Goal: Information Seeking & Learning: Learn about a topic

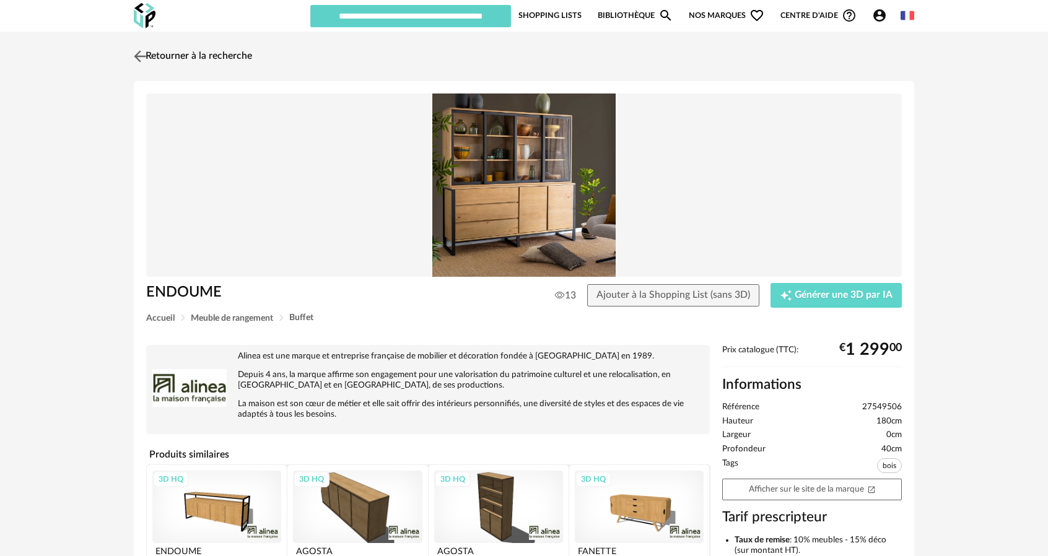
click at [157, 55] on link "Retourner à la recherche" at bounding box center [191, 56] width 121 height 27
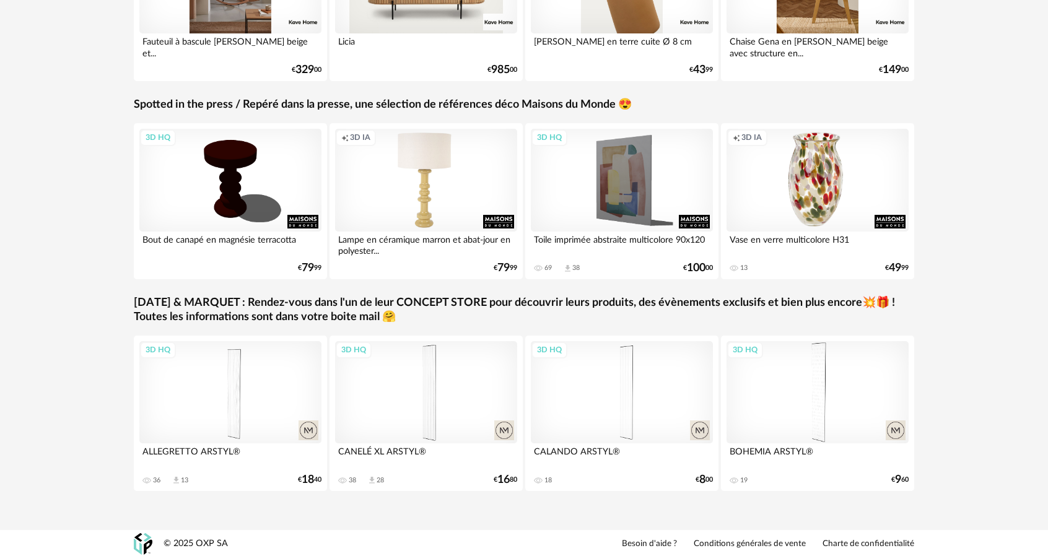
scroll to position [499, 0]
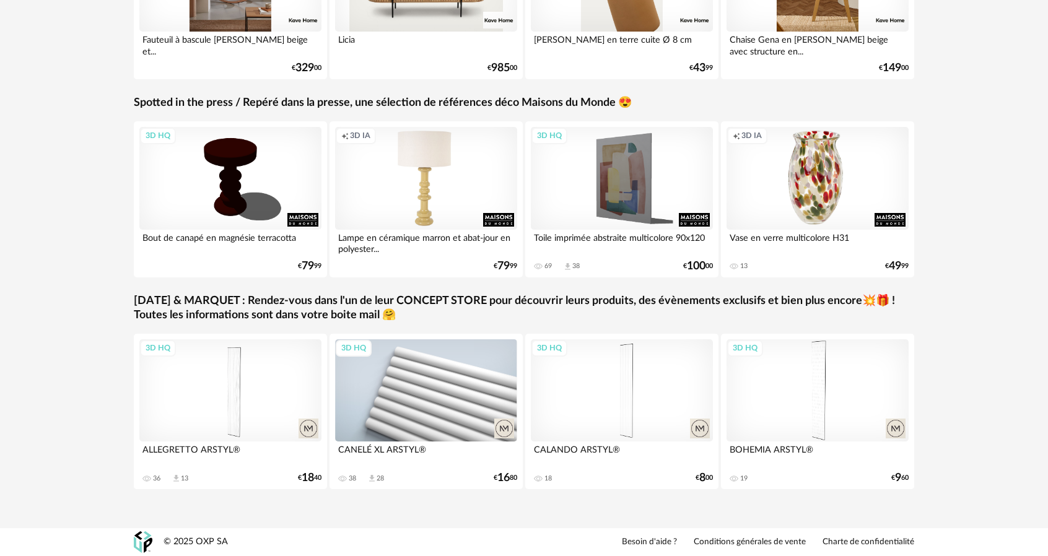
click at [409, 387] on div "3D HQ" at bounding box center [426, 390] width 182 height 102
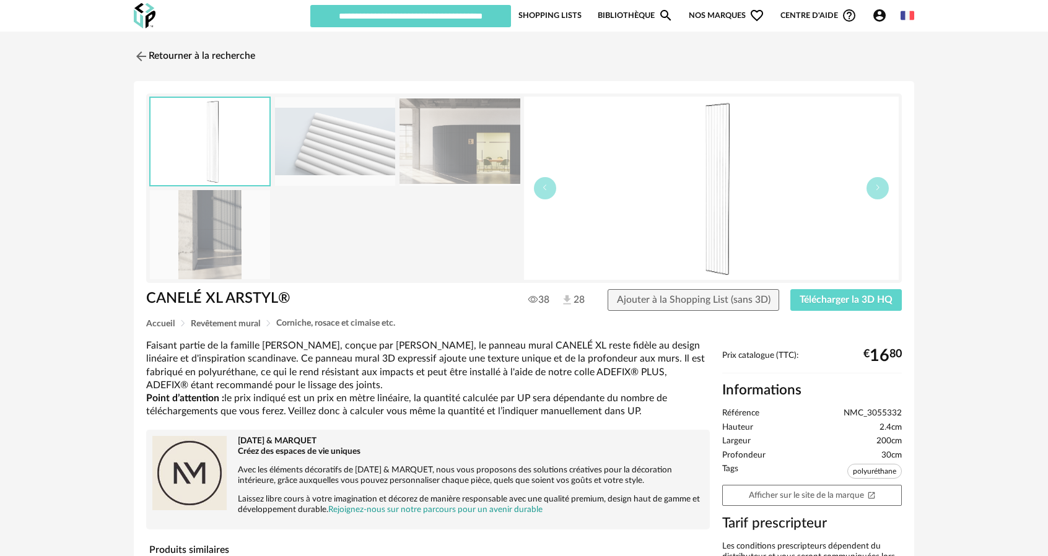
click at [358, 151] on img at bounding box center [335, 141] width 120 height 89
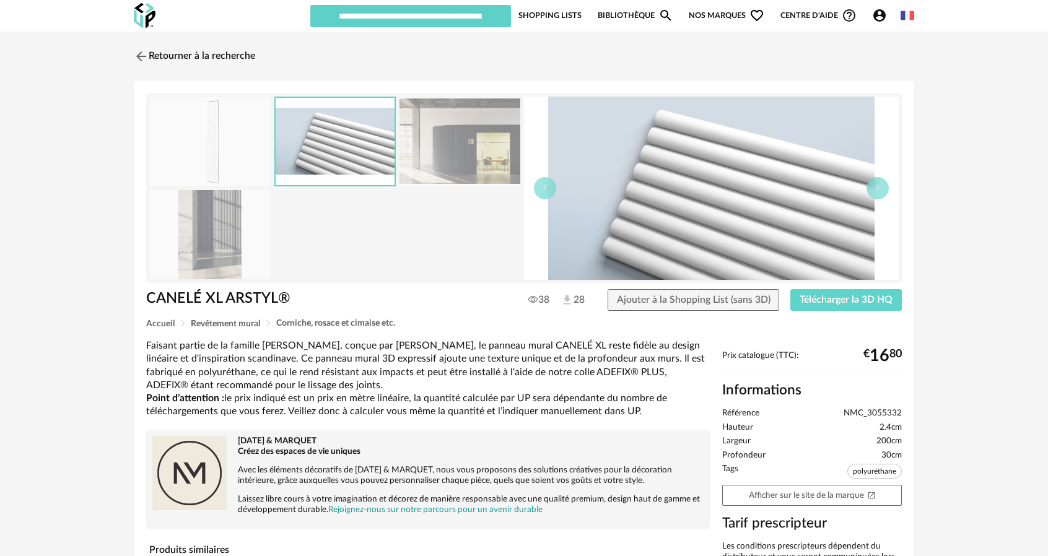
click at [435, 148] on img at bounding box center [459, 141] width 120 height 89
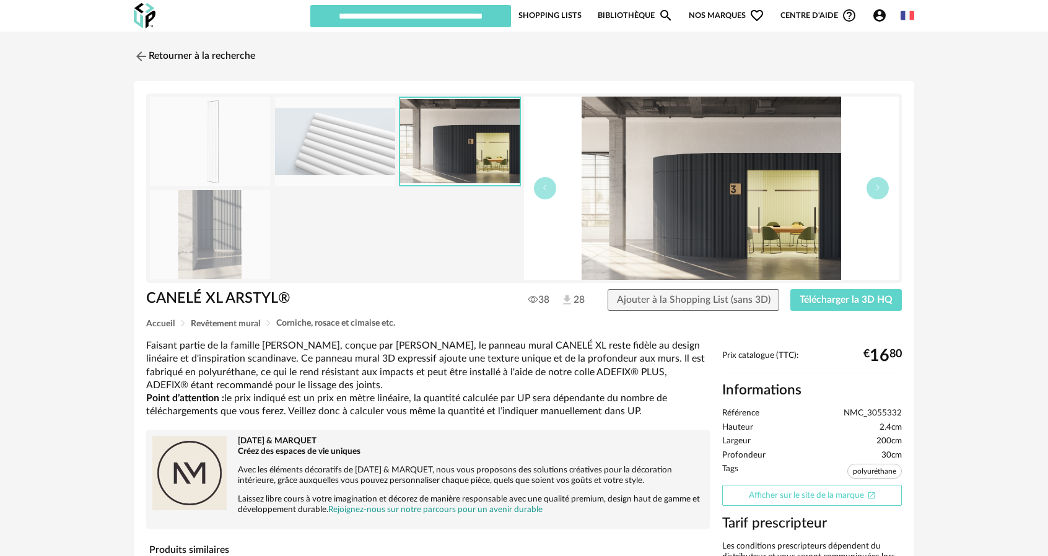
click at [795, 495] on link "Afficher sur le site de la marque Open In New icon" at bounding box center [812, 496] width 180 height 22
click at [136, 58] on img at bounding box center [140, 56] width 18 height 18
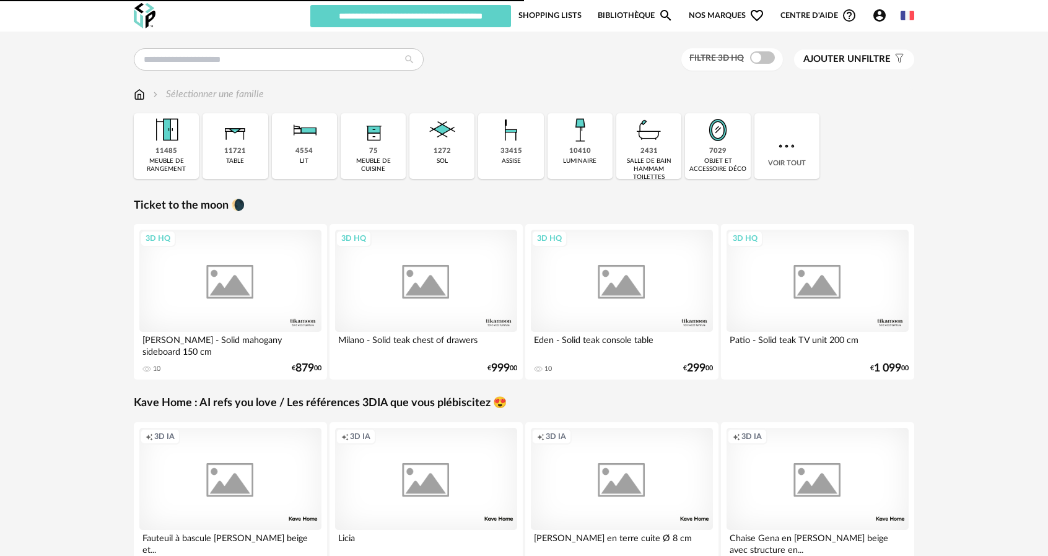
scroll to position [499, 0]
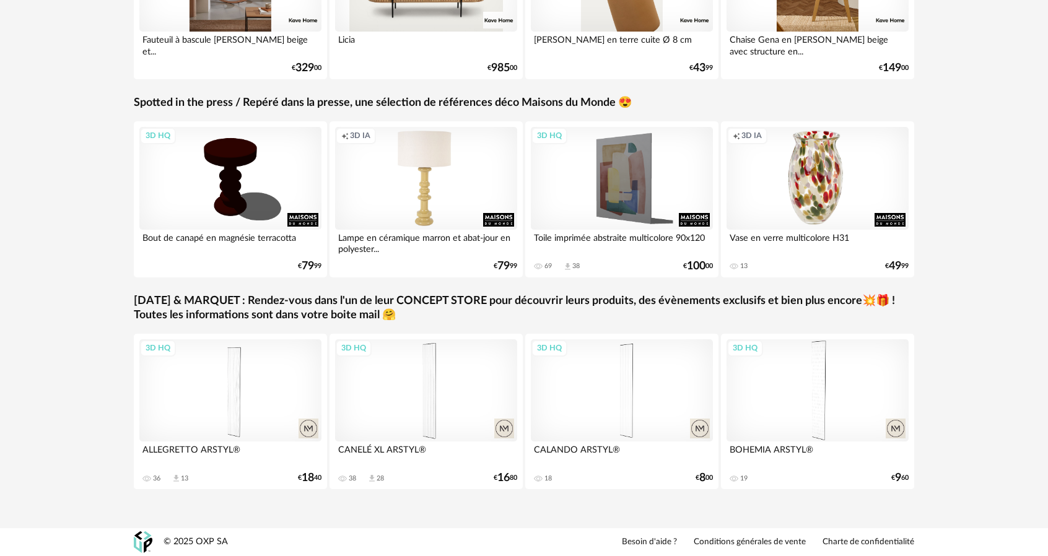
click at [404, 103] on link "Spotted in the press / Repéré dans la presse, une sélection de références déco …" at bounding box center [383, 103] width 498 height 14
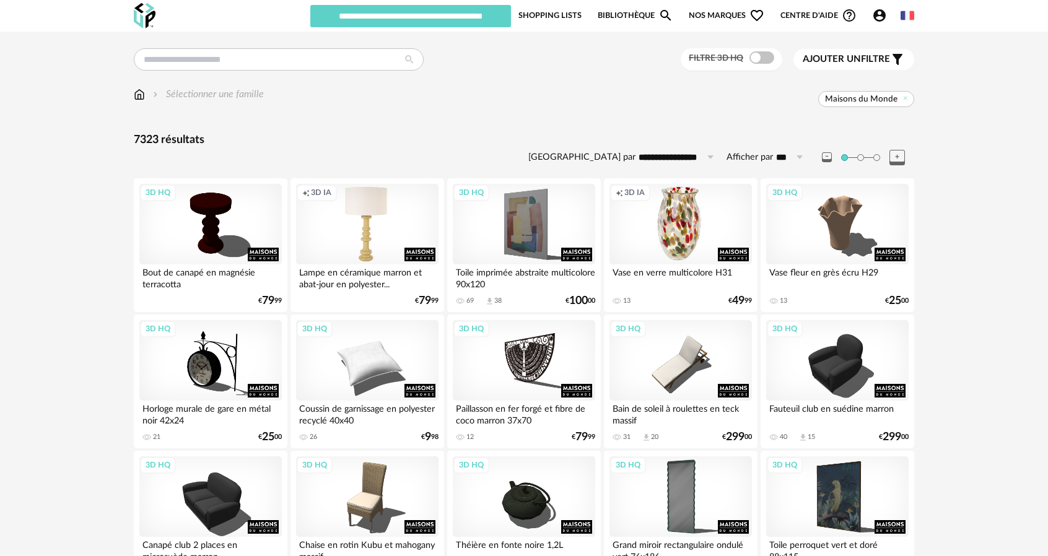
click at [738, 20] on span "Nos marques Heart Outline icon" at bounding box center [727, 16] width 76 height 24
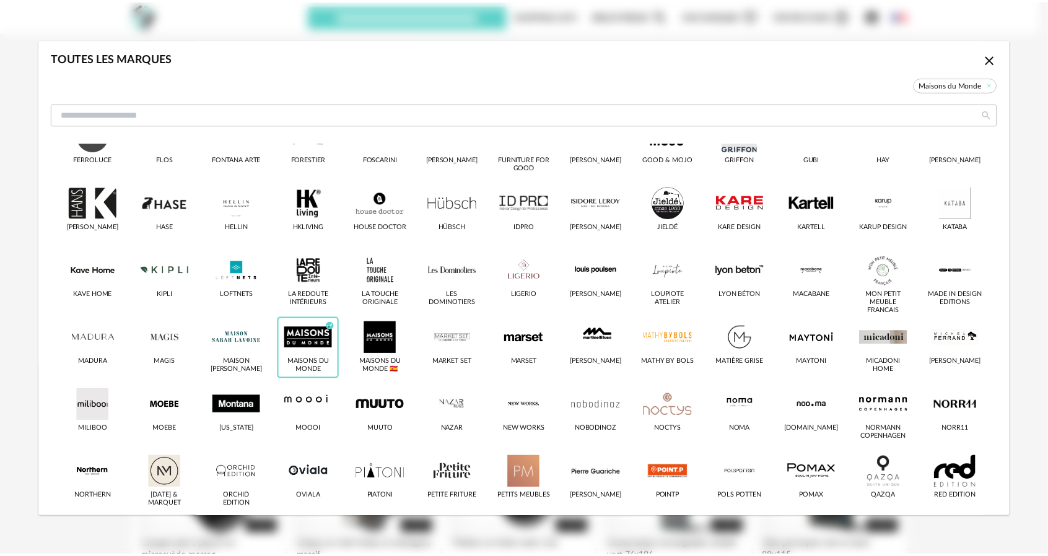
scroll to position [319, 0]
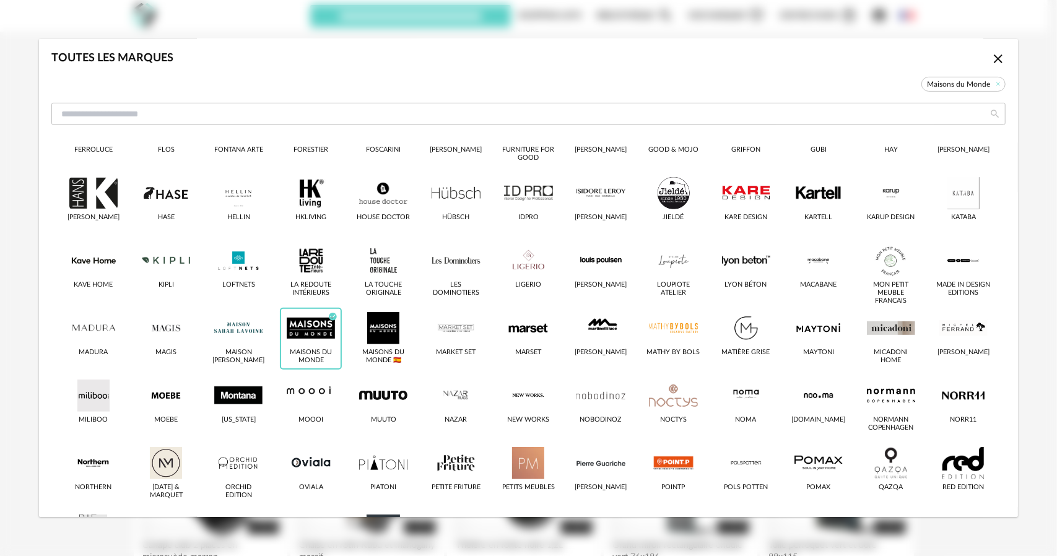
click at [991, 56] on icon "Close icon" at bounding box center [998, 58] width 15 height 15
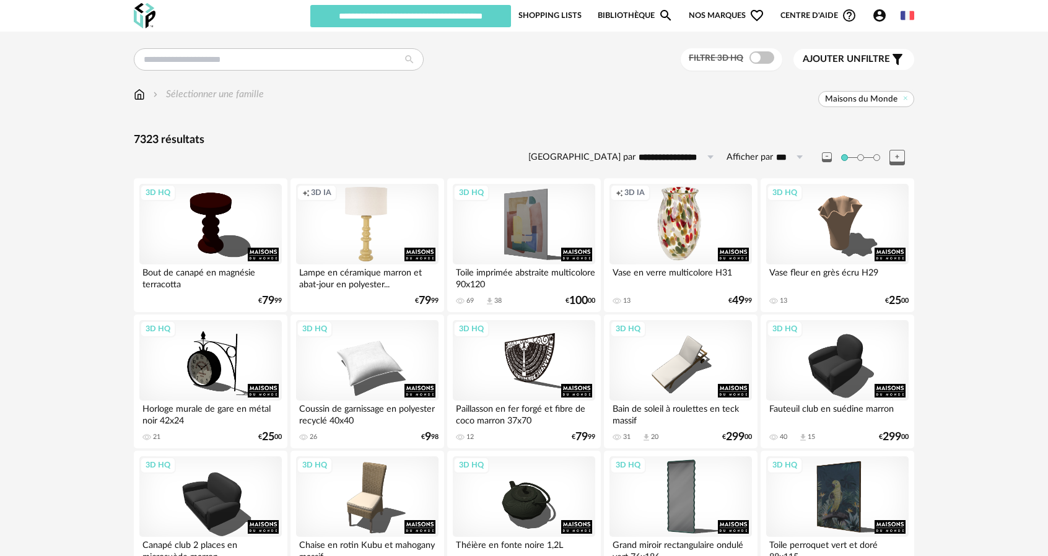
click at [134, 95] on img at bounding box center [139, 94] width 11 height 14
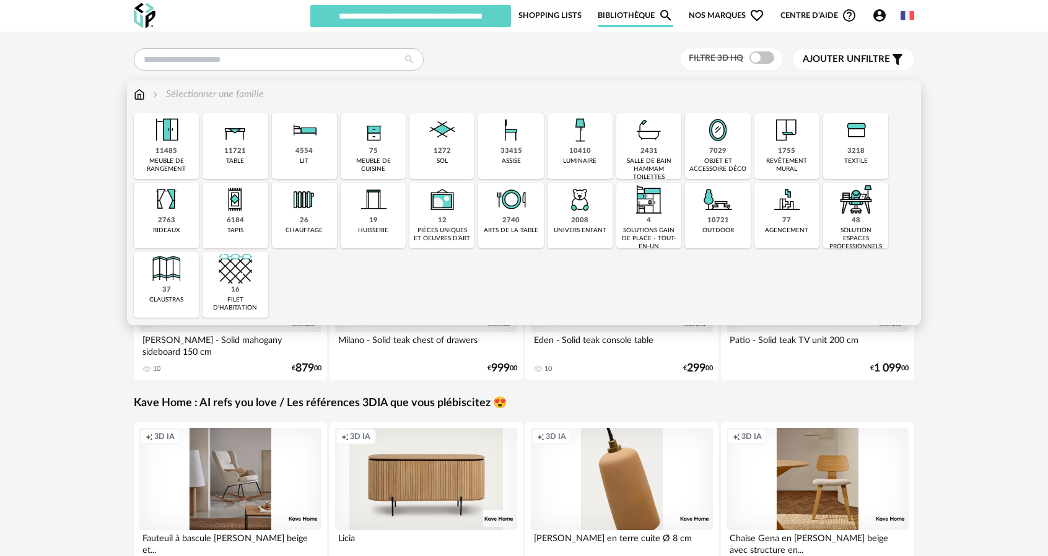
click at [232, 92] on div "Sélectionner une famille" at bounding box center [207, 94] width 113 height 14
click at [173, 154] on div "11485" at bounding box center [166, 151] width 22 height 9
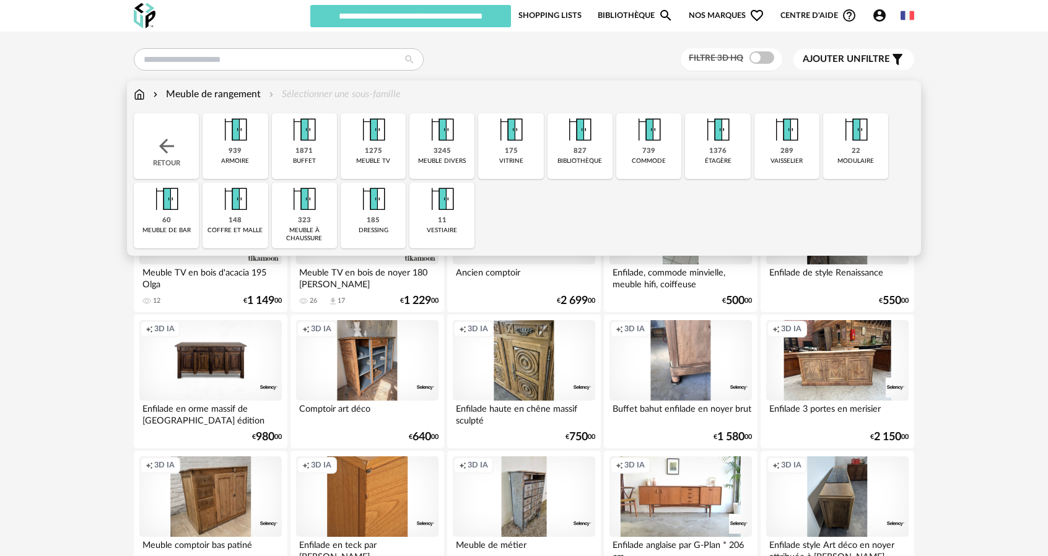
click at [139, 92] on img at bounding box center [139, 94] width 11 height 14
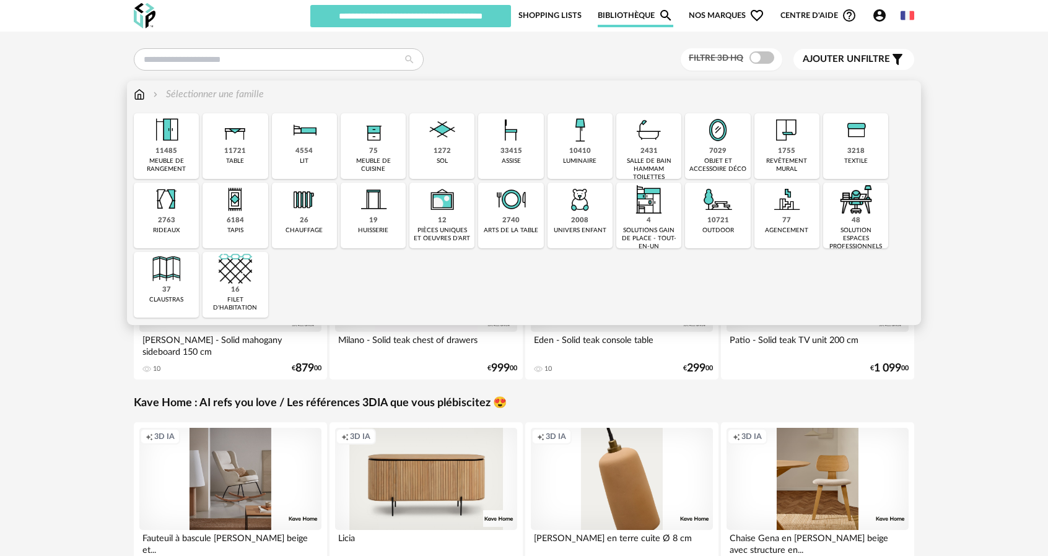
click at [798, 162] on div "revêtement mural" at bounding box center [787, 165] width 58 height 16
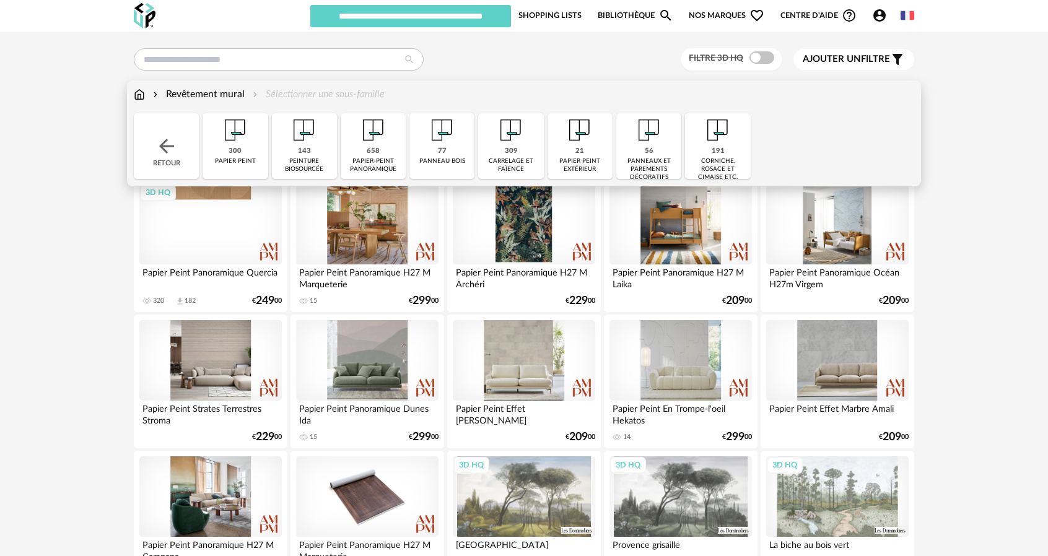
click at [653, 153] on div "56 panneaux et parements décoratifs" at bounding box center [648, 146] width 65 height 66
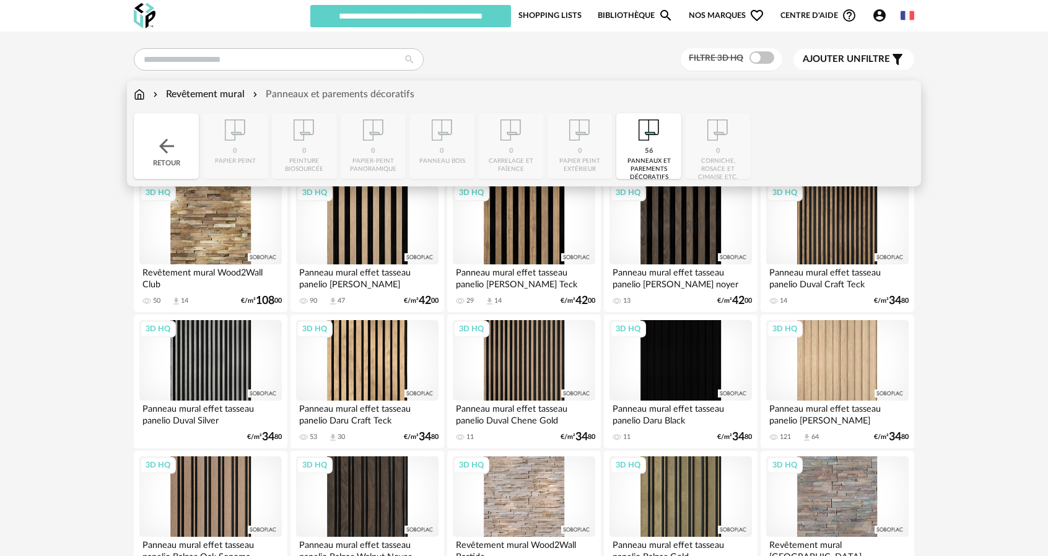
click at [182, 97] on div "Revêtement mural" at bounding box center [198, 94] width 94 height 14
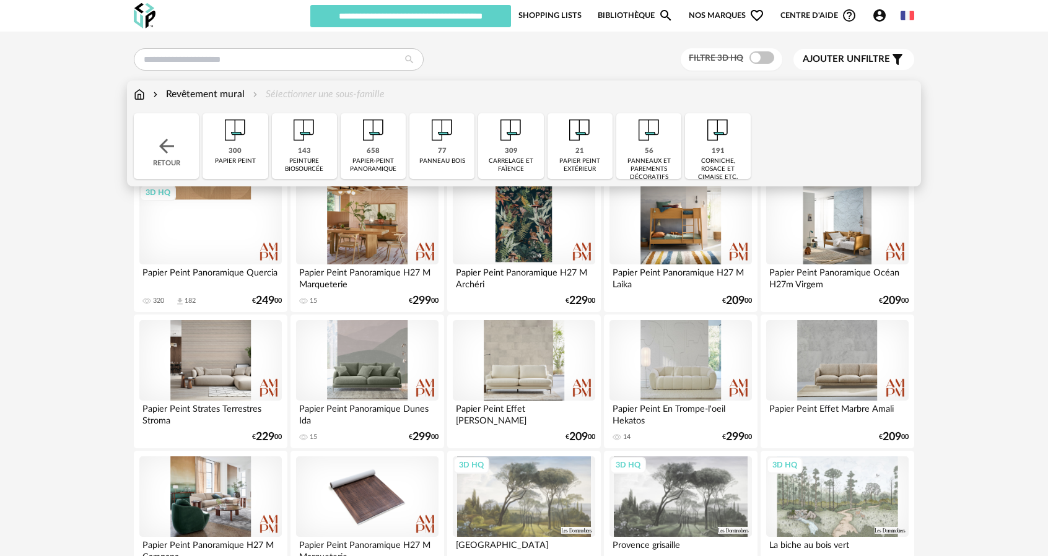
click at [299, 134] on img at bounding box center [303, 129] width 33 height 33
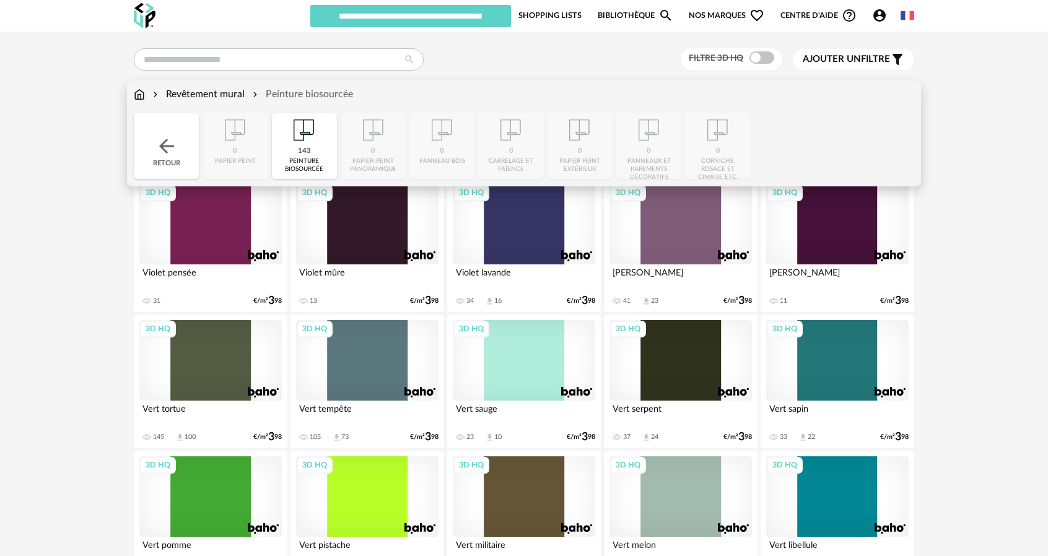
click at [297, 139] on img at bounding box center [303, 129] width 33 height 33
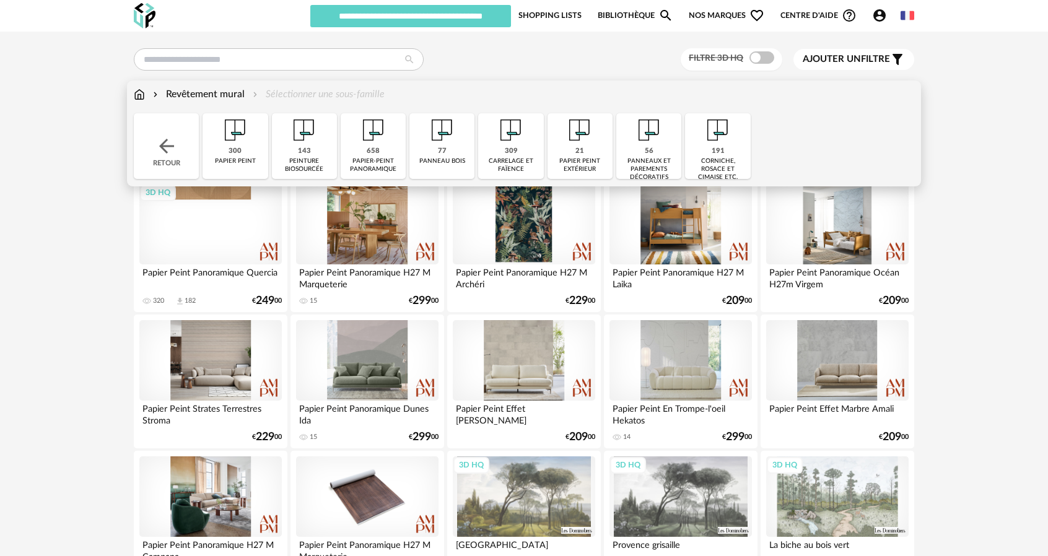
click at [717, 149] on div "191" at bounding box center [718, 151] width 13 height 9
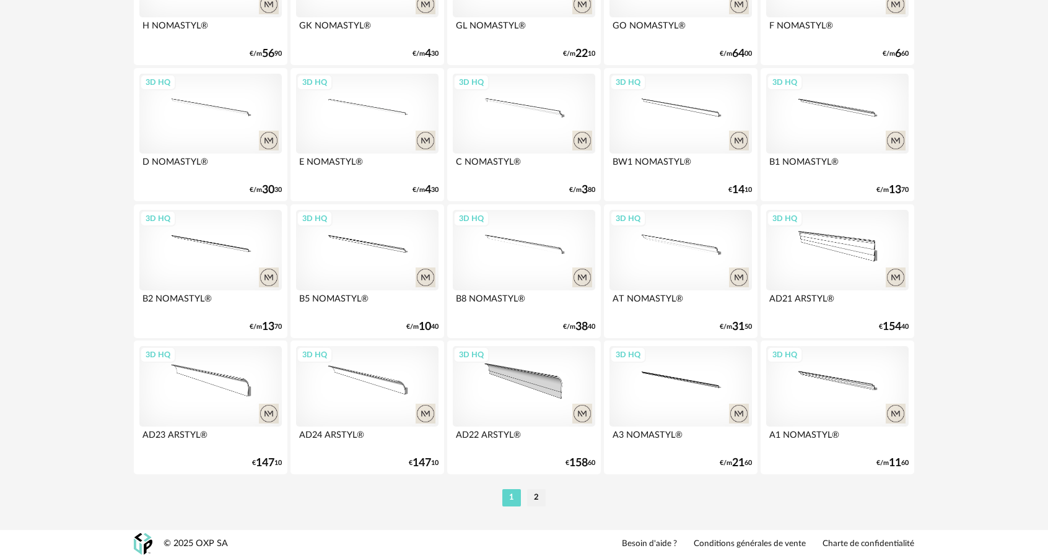
scroll to position [2429, 0]
click at [541, 495] on li "2" at bounding box center [536, 496] width 19 height 17
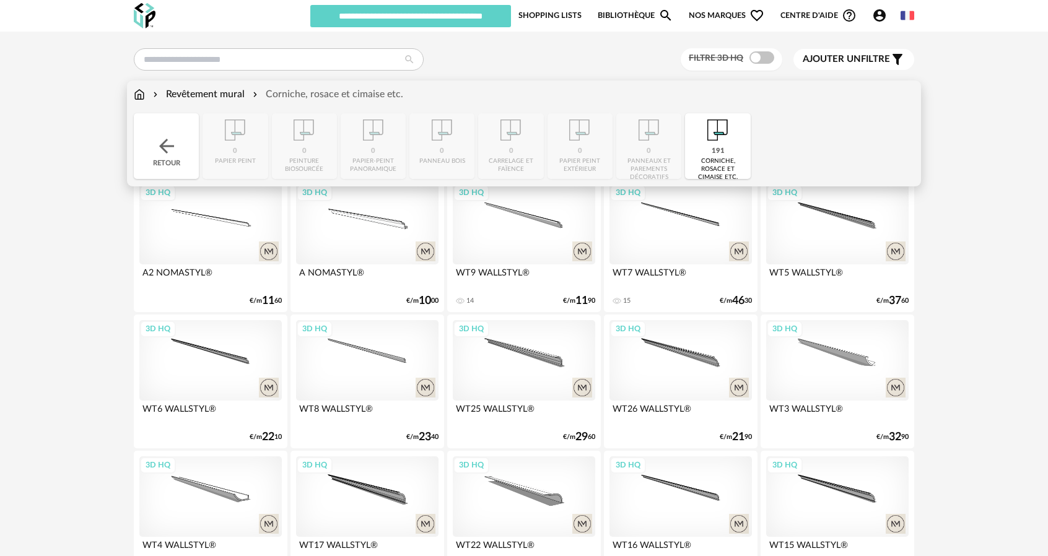
click at [705, 149] on div "191 corniche, rosace et cimaise etc." at bounding box center [717, 146] width 65 height 66
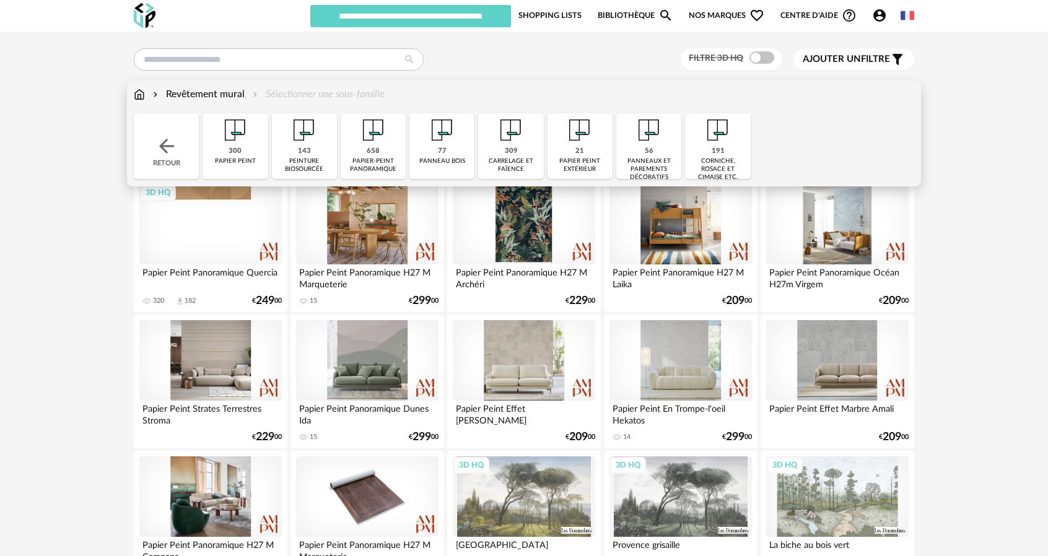
click at [351, 149] on div "658 papier-peint panoramique" at bounding box center [373, 146] width 65 height 66
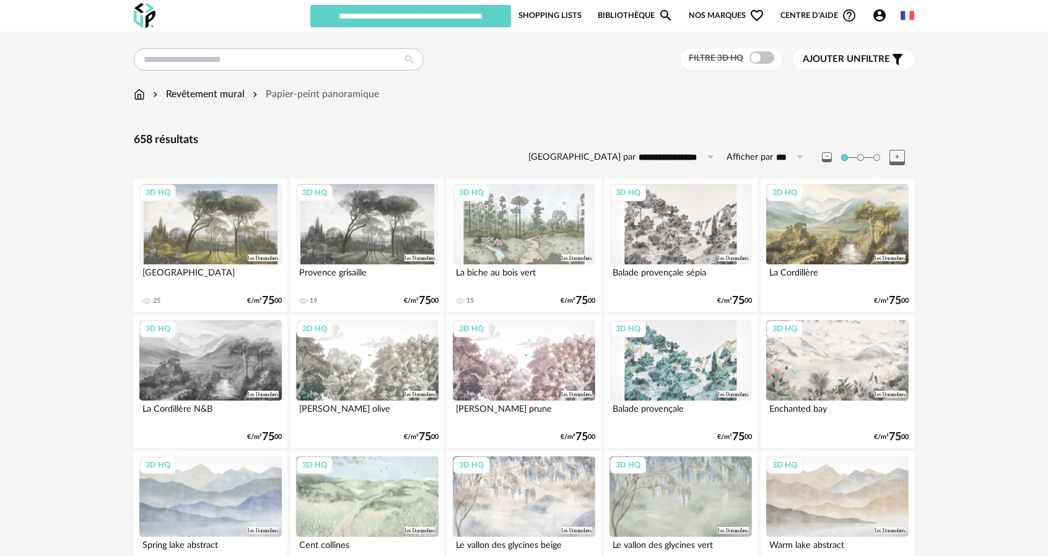
click at [852, 59] on span "Ajouter un" at bounding box center [832, 59] width 58 height 9
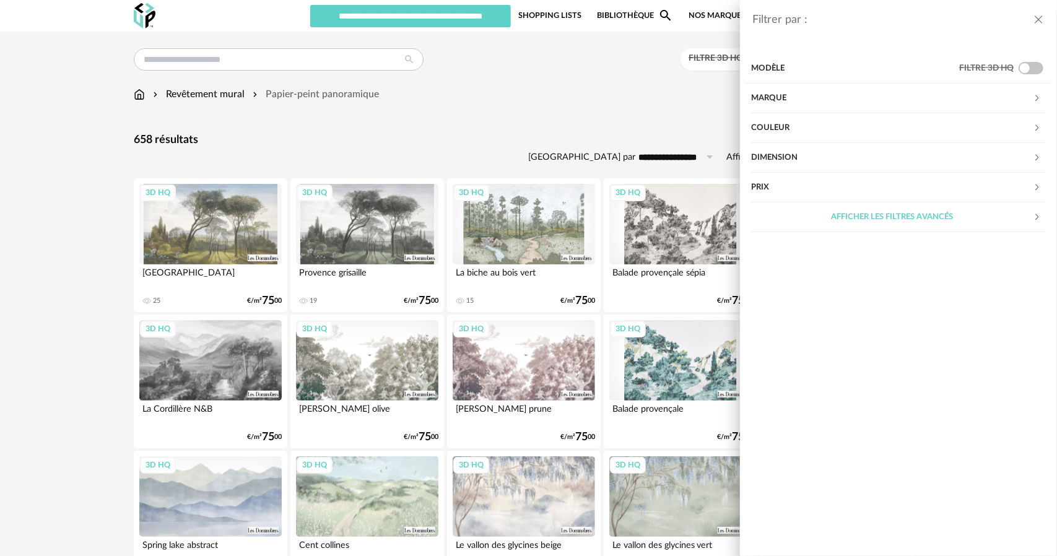
click at [837, 100] on div "Marque" at bounding box center [892, 99] width 282 height 30
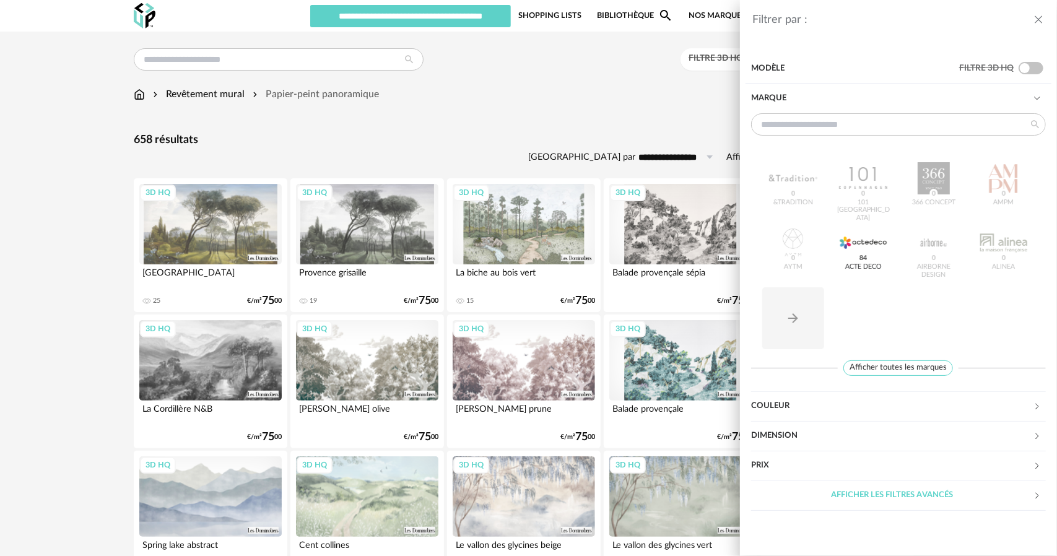
click at [1013, 201] on div "&tradition 0 101 Copenhagen 0 366 Concept 0 AMPM 0 AYTM 0 Acte DECO 84 Airborne…" at bounding box center [898, 251] width 295 height 208
click at [534, 90] on div "Filtrer par : Modèle Filtre 3D HQ Marque &tradition 0 101 Copenhagen 0 366 Conc…" at bounding box center [528, 278] width 1057 height 556
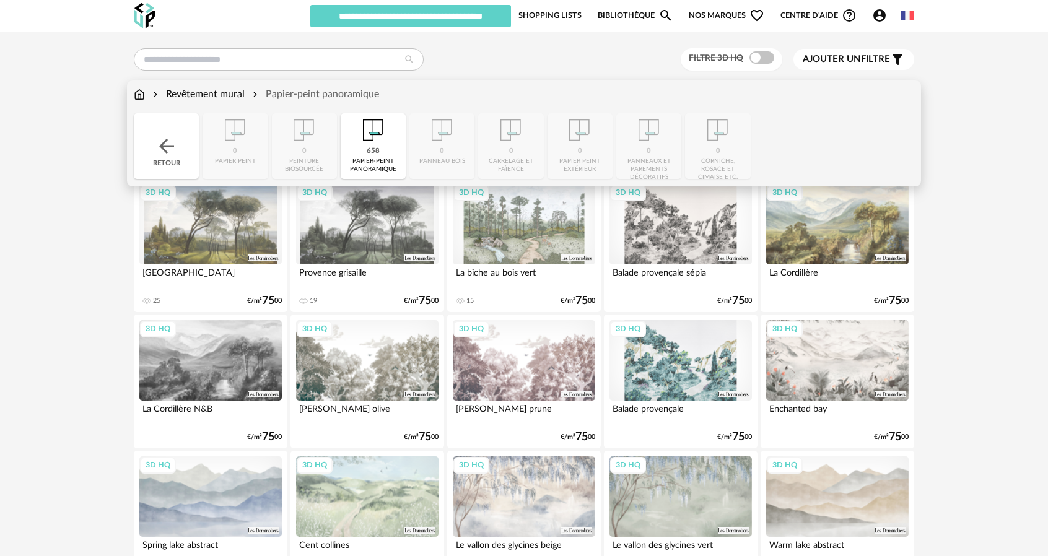
click at [392, 142] on div "658 papier-peint panoramique" at bounding box center [373, 146] width 65 height 66
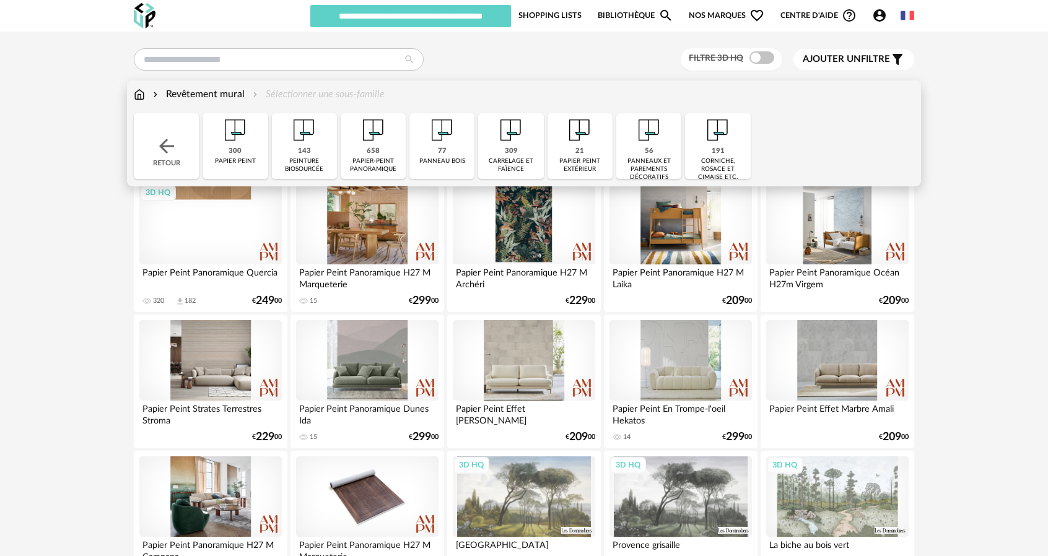
drag, startPoint x: 239, startPoint y: 141, endPoint x: 234, endPoint y: 134, distance: 8.4
click at [238, 140] on img at bounding box center [235, 129] width 33 height 33
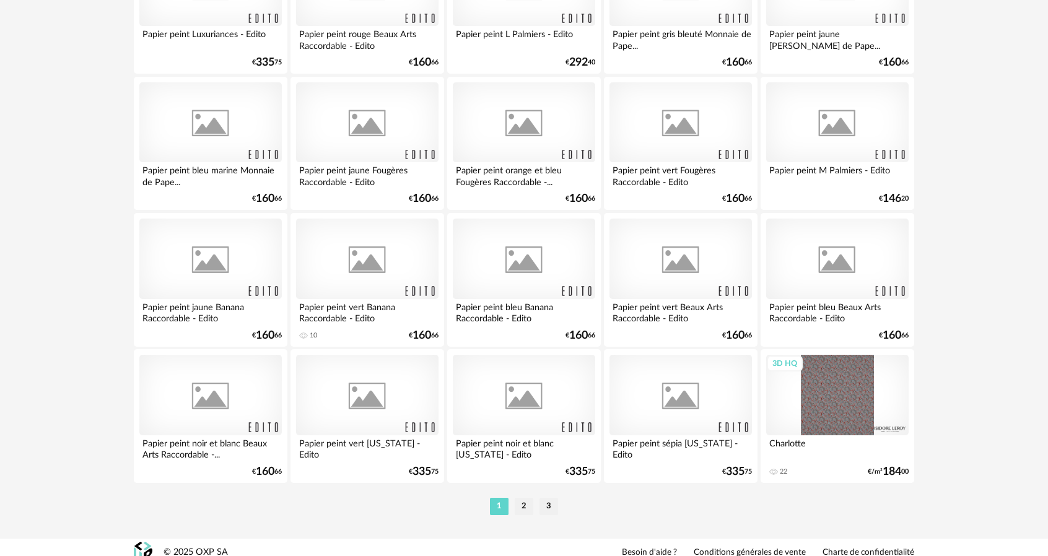
scroll to position [2429, 0]
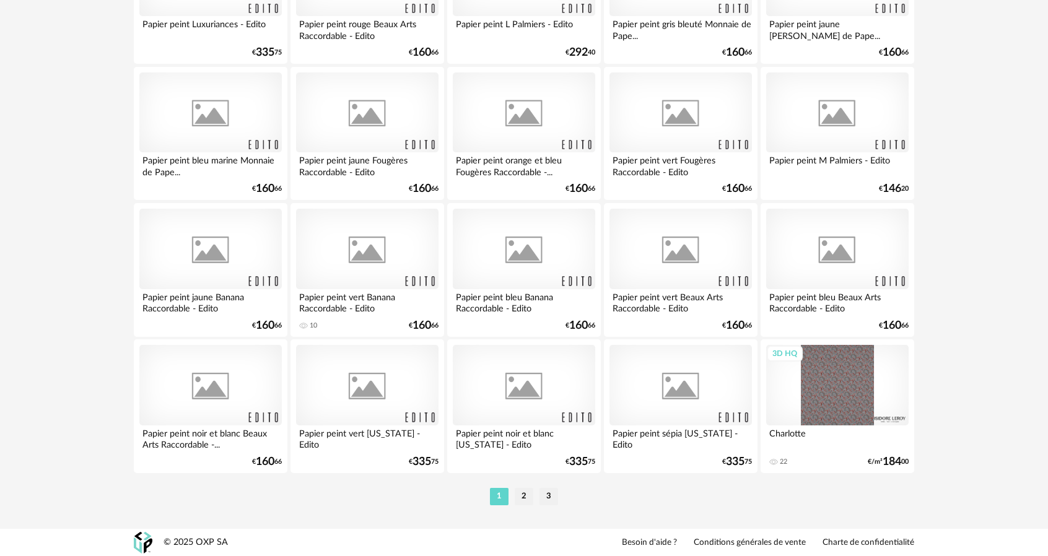
click at [531, 496] on li "2" at bounding box center [524, 496] width 19 height 17
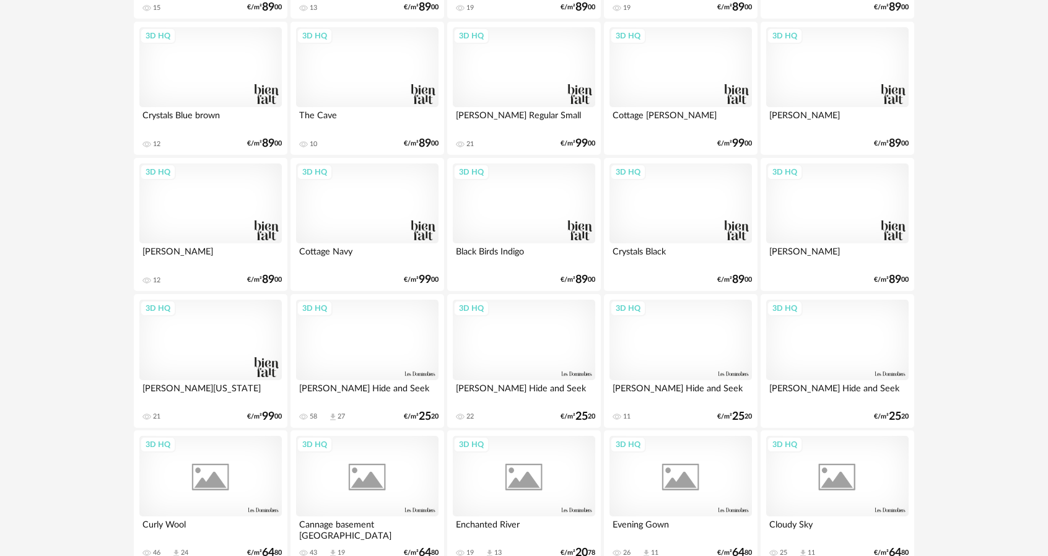
scroll to position [2429, 0]
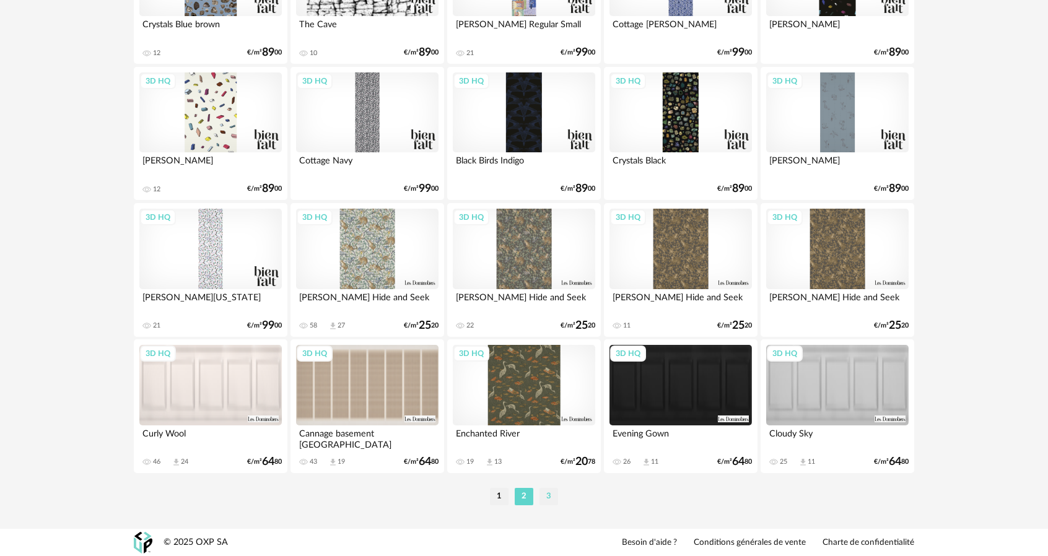
click at [546, 494] on li "3" at bounding box center [548, 496] width 19 height 17
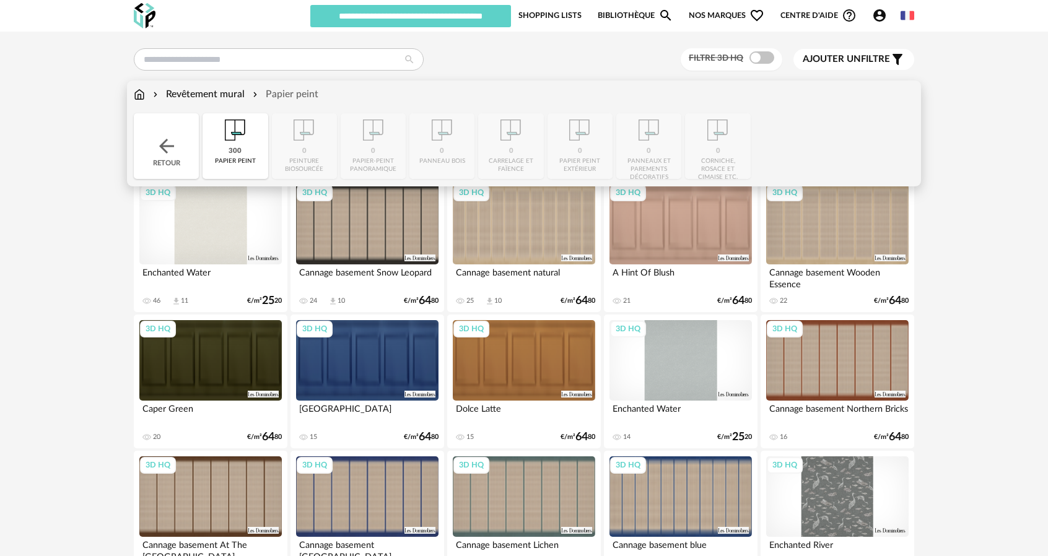
click at [145, 91] on div "Revêtement mural Papier peint" at bounding box center [226, 94] width 185 height 14
click at [141, 92] on img at bounding box center [139, 94] width 11 height 14
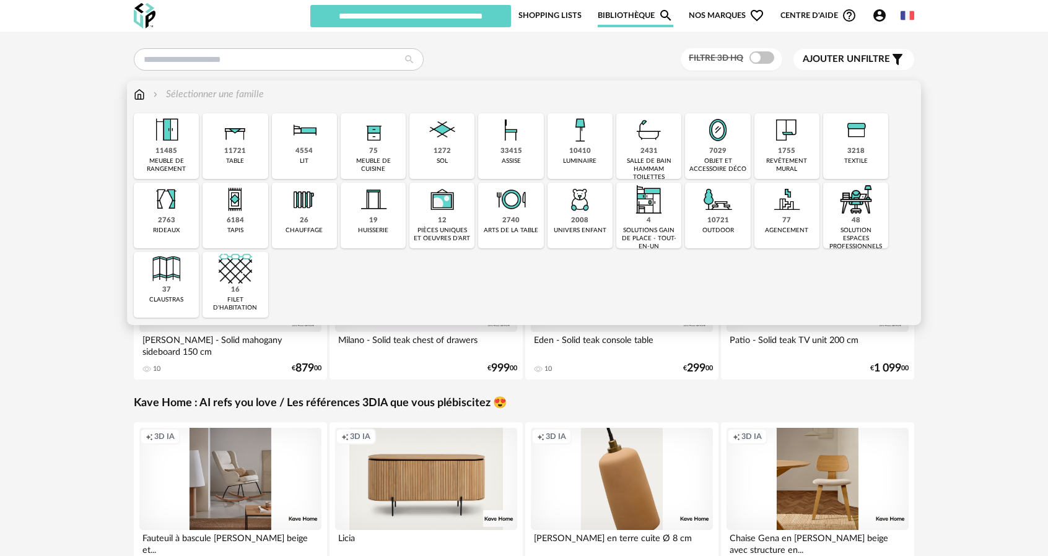
click at [453, 153] on div "1272 sol" at bounding box center [441, 146] width 65 height 66
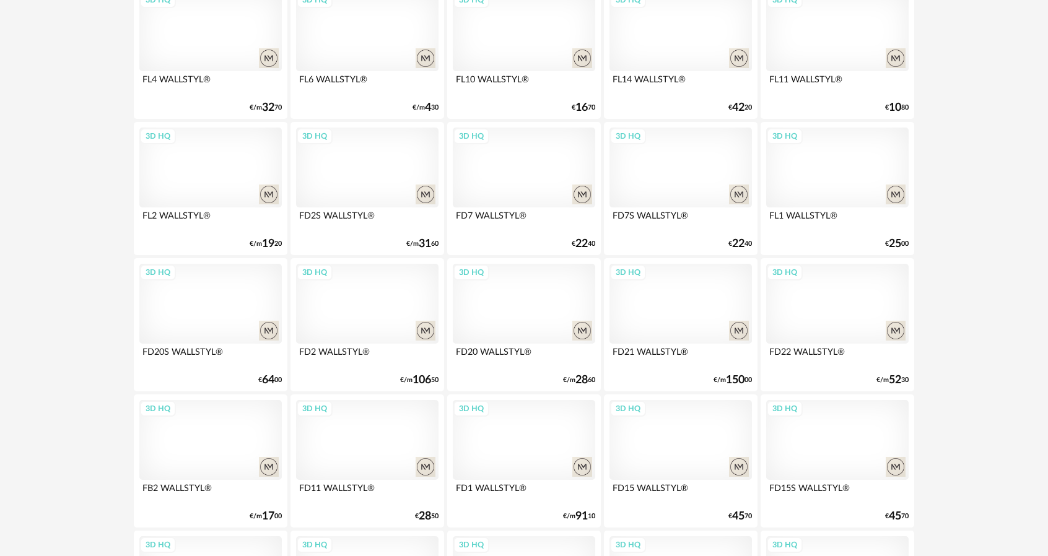
scroll to position [2429, 0]
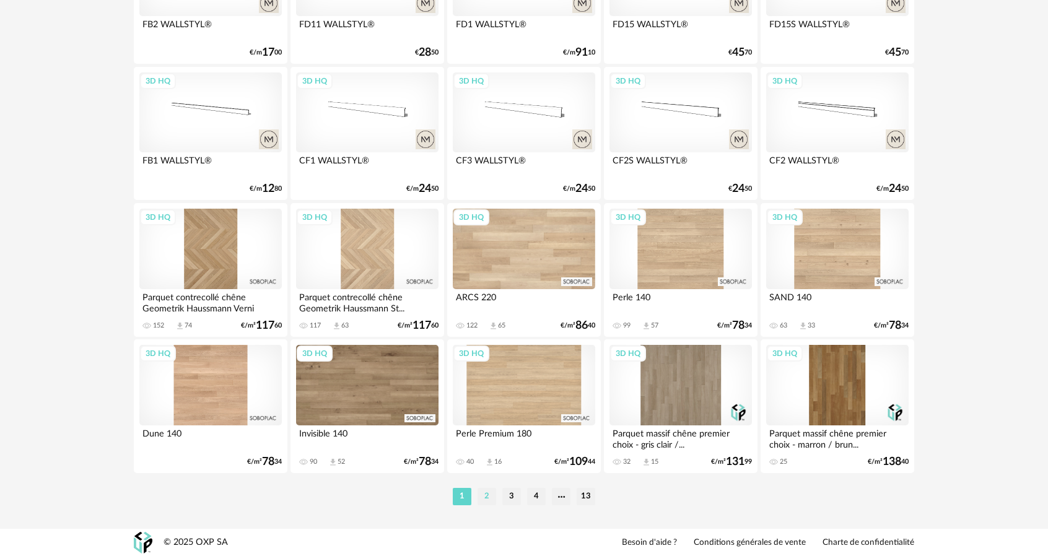
click at [491, 494] on li "2" at bounding box center [487, 496] width 19 height 17
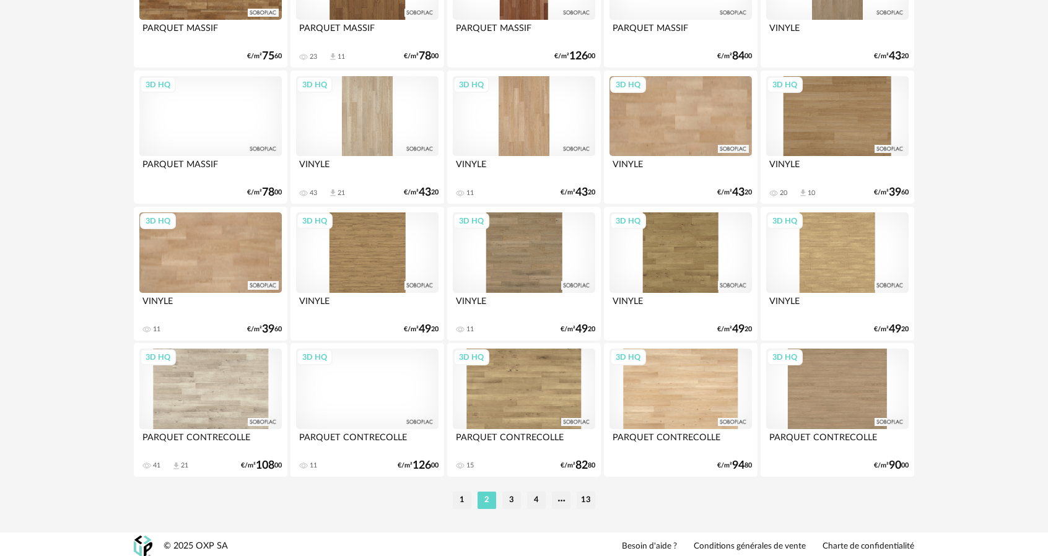
scroll to position [2429, 0]
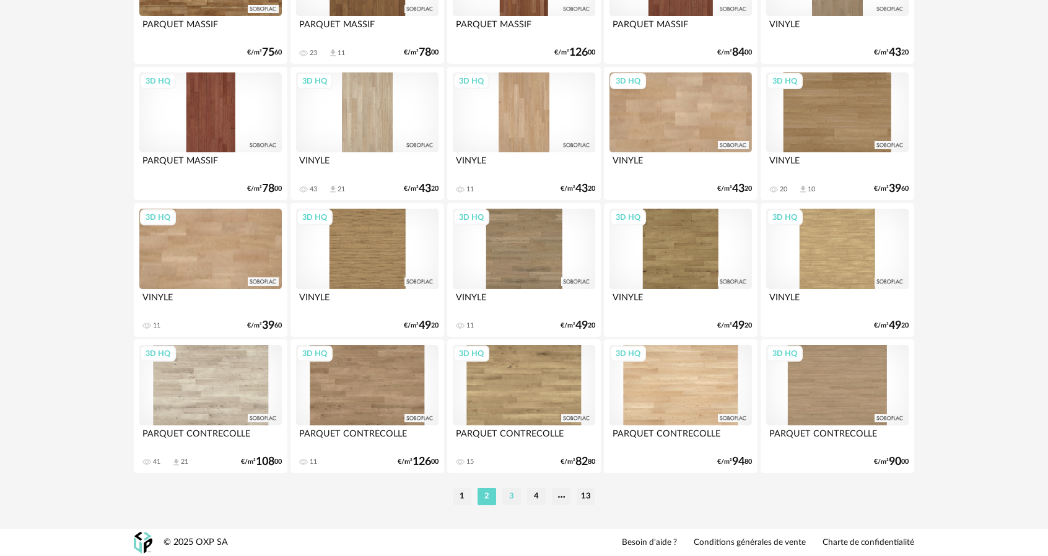
click at [510, 492] on li "3" at bounding box center [511, 496] width 19 height 17
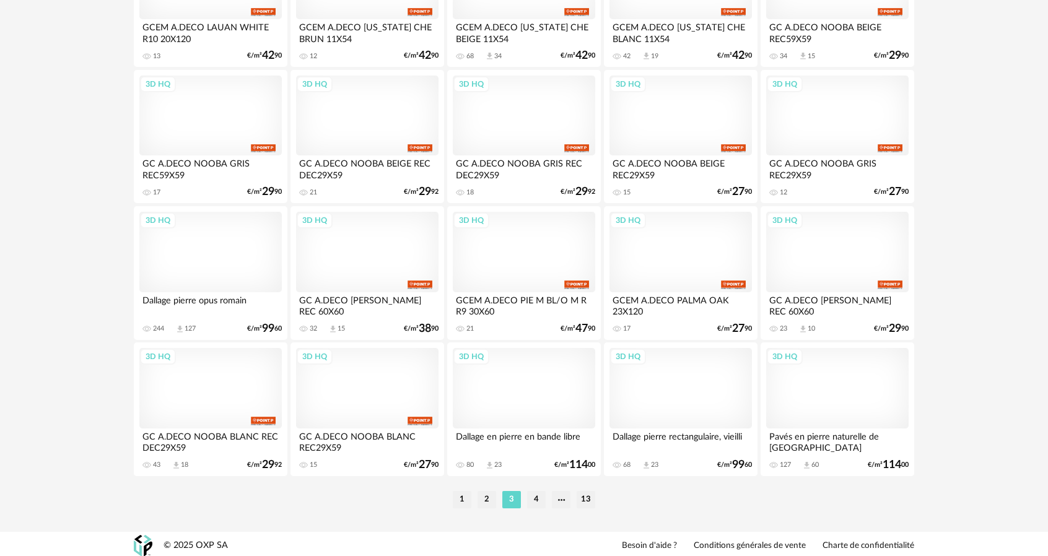
scroll to position [2429, 0]
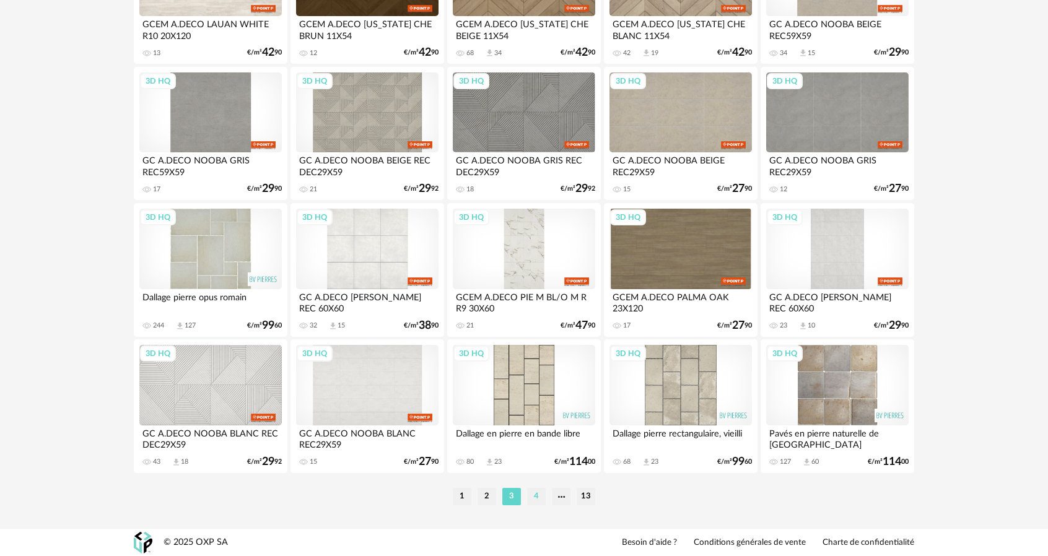
click at [538, 496] on li "4" at bounding box center [536, 496] width 19 height 17
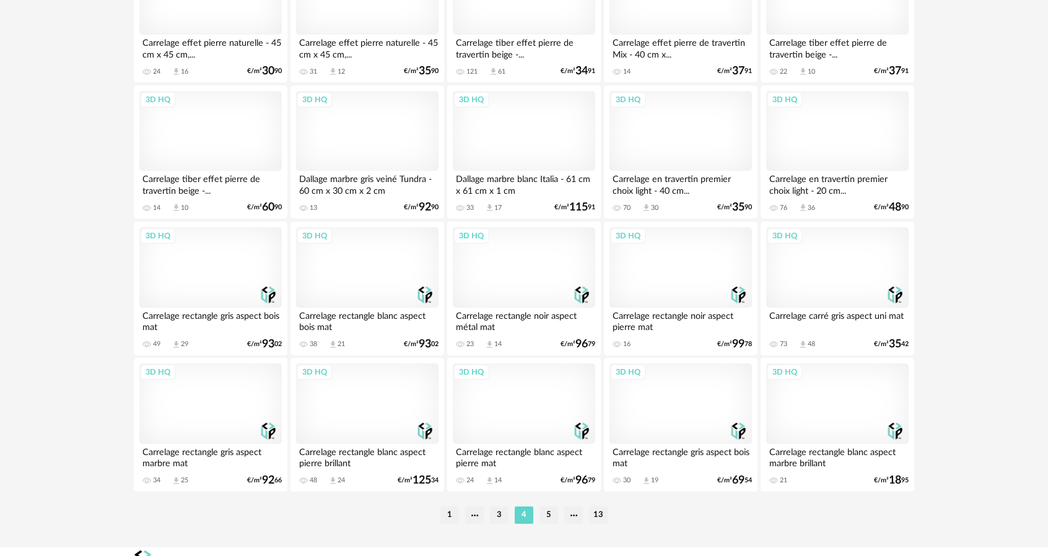
scroll to position [2429, 0]
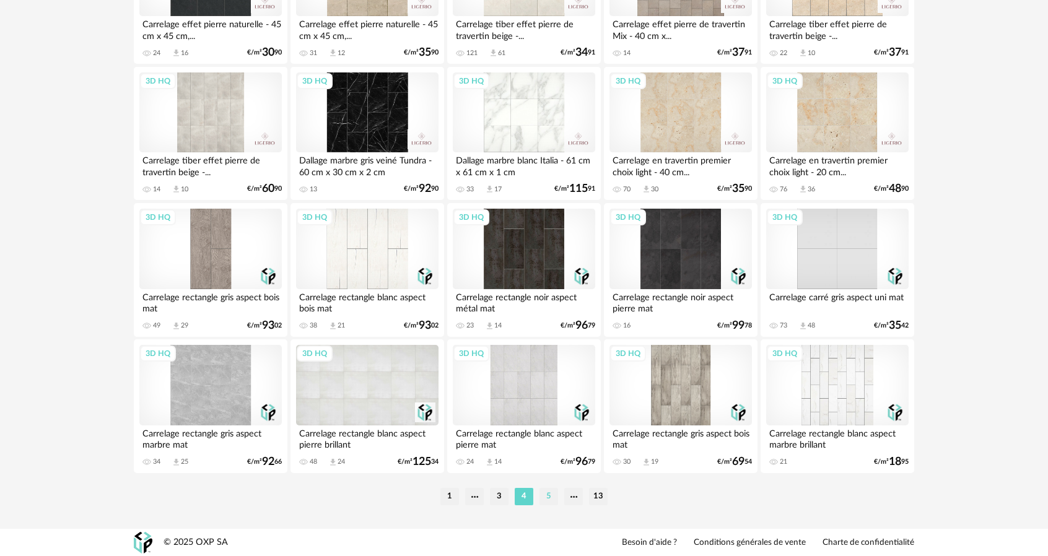
click at [551, 500] on li "5" at bounding box center [548, 496] width 19 height 17
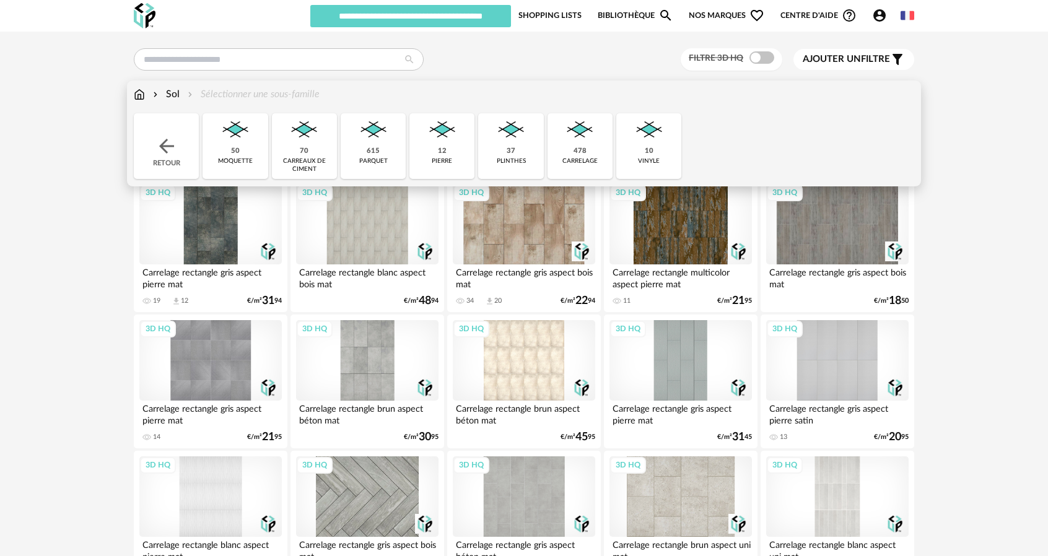
click at [177, 93] on div "Sol" at bounding box center [165, 94] width 29 height 14
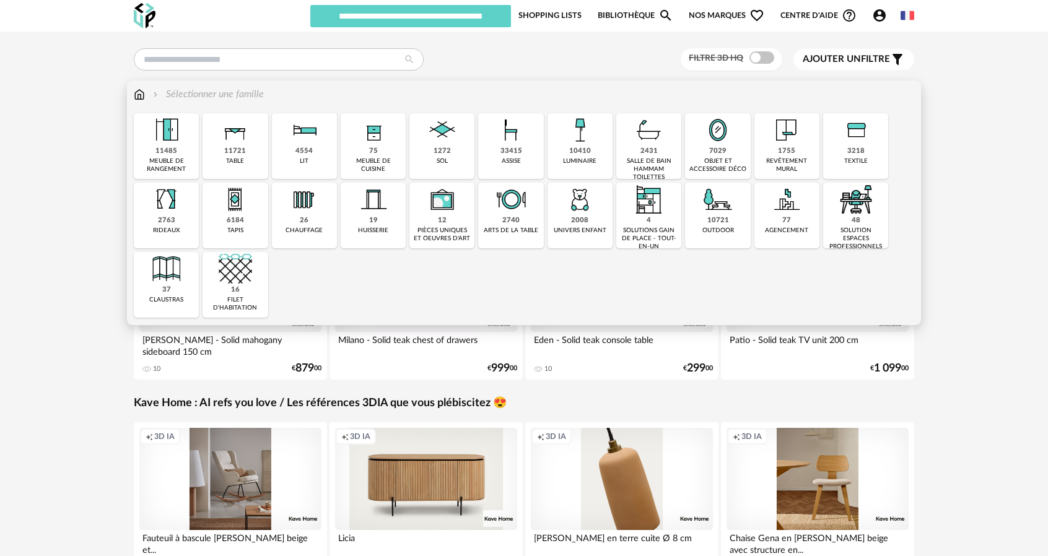
click at [845, 155] on div "3218 textile" at bounding box center [855, 146] width 65 height 66
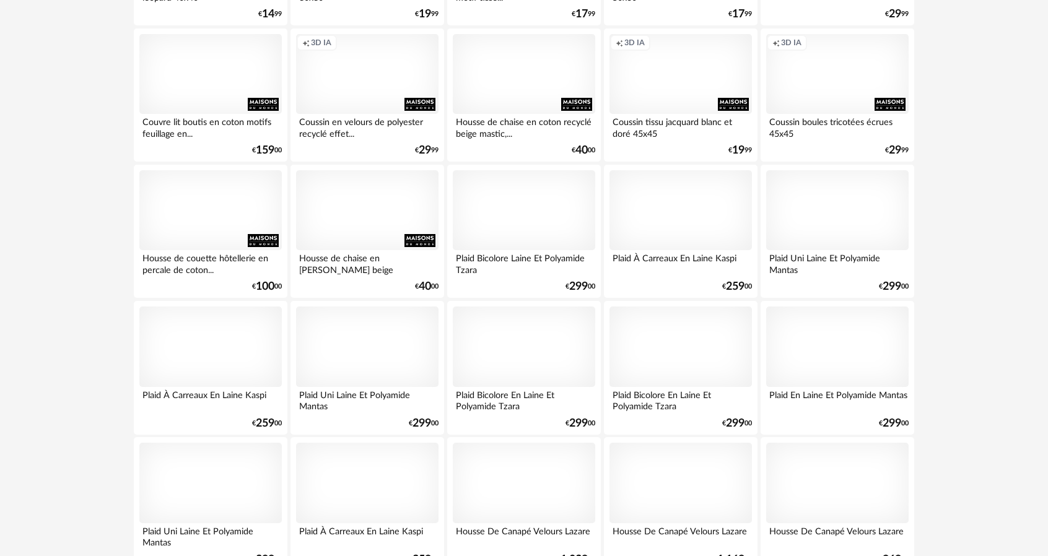
scroll to position [2429, 0]
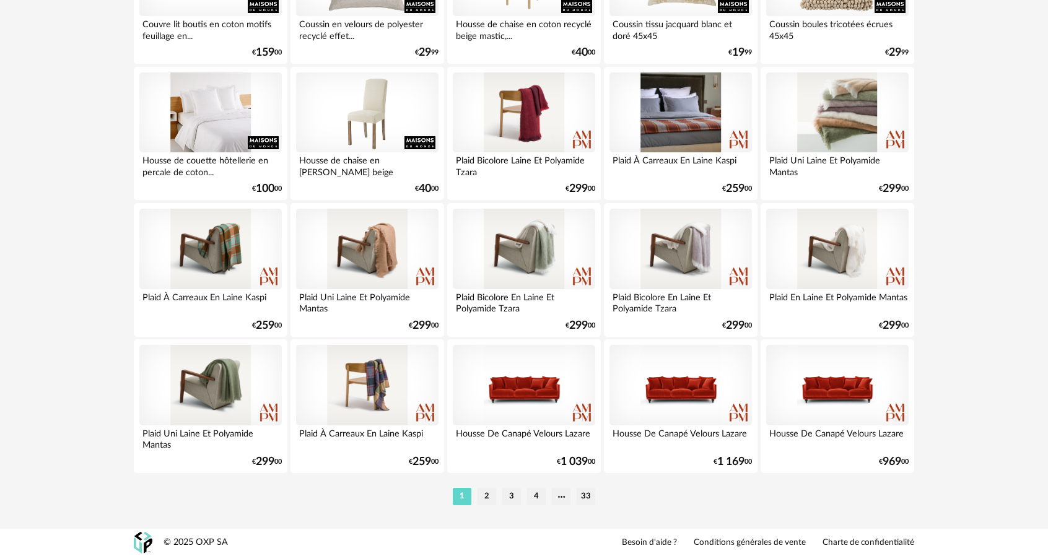
click at [585, 501] on li "33" at bounding box center [586, 496] width 19 height 17
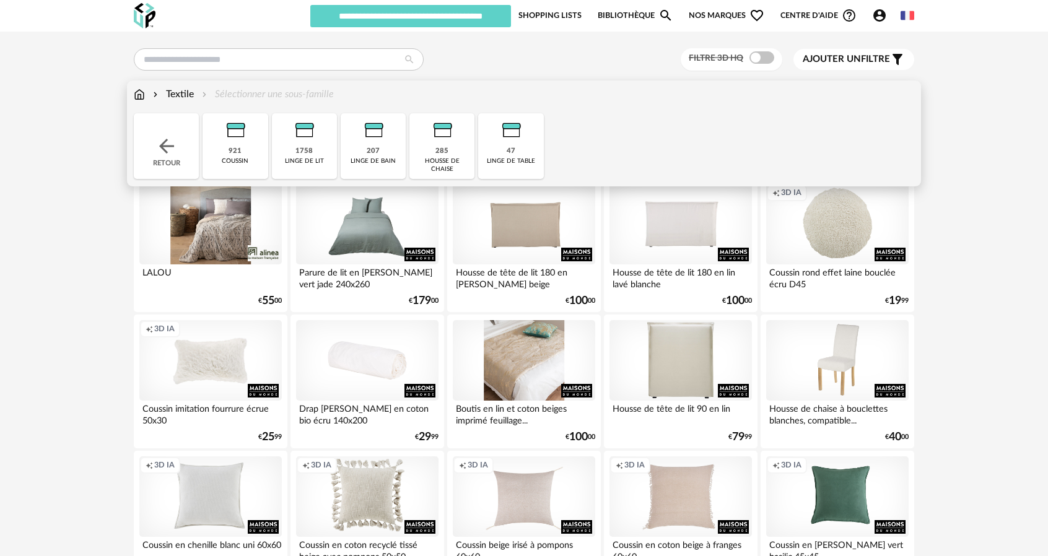
click at [201, 91] on div "Textile Sélectionner une sous-famille" at bounding box center [234, 94] width 200 height 14
click at [182, 91] on div "Textile" at bounding box center [172, 94] width 43 height 14
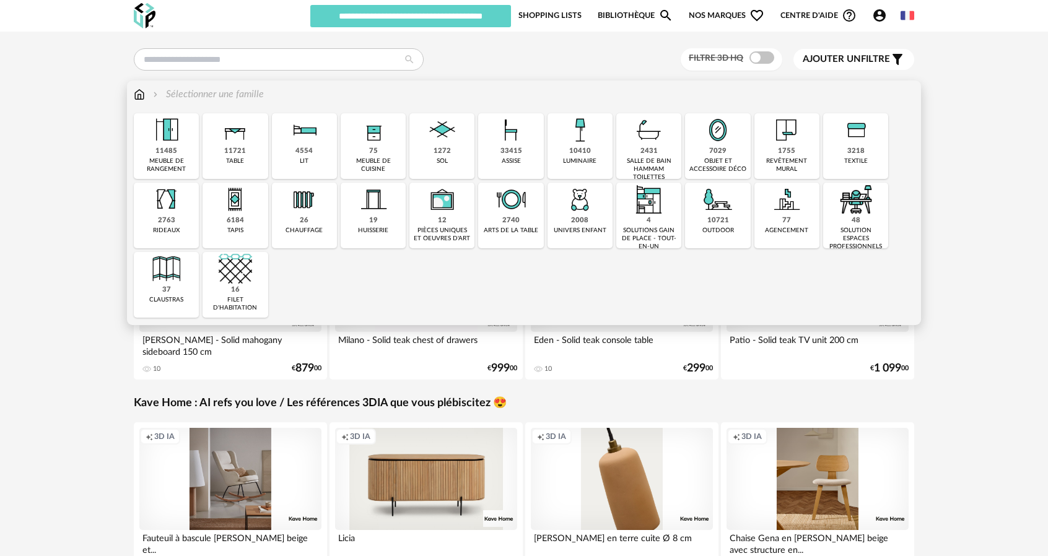
click at [846, 152] on div "3218 textile" at bounding box center [855, 146] width 65 height 66
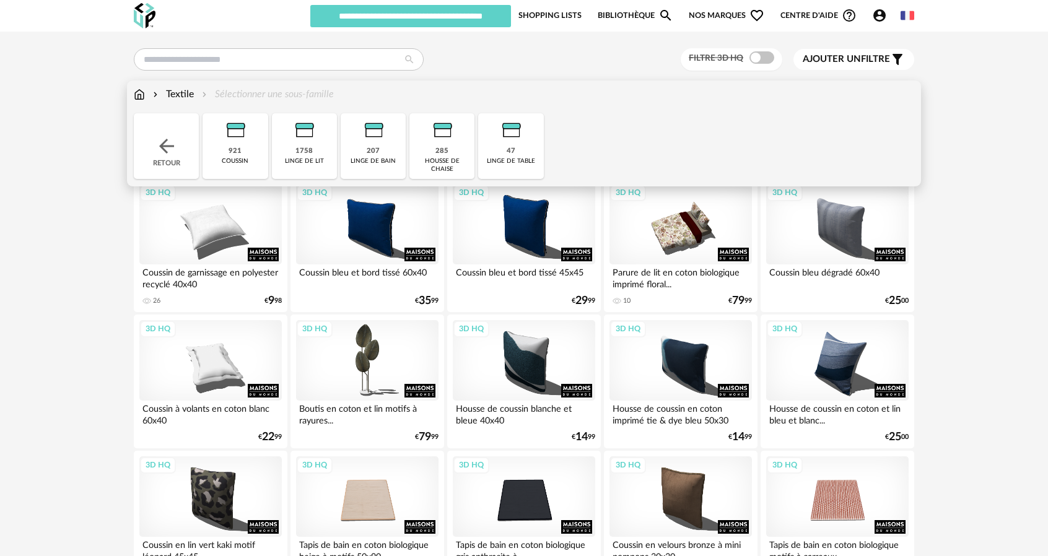
click at [320, 136] on img at bounding box center [303, 129] width 33 height 33
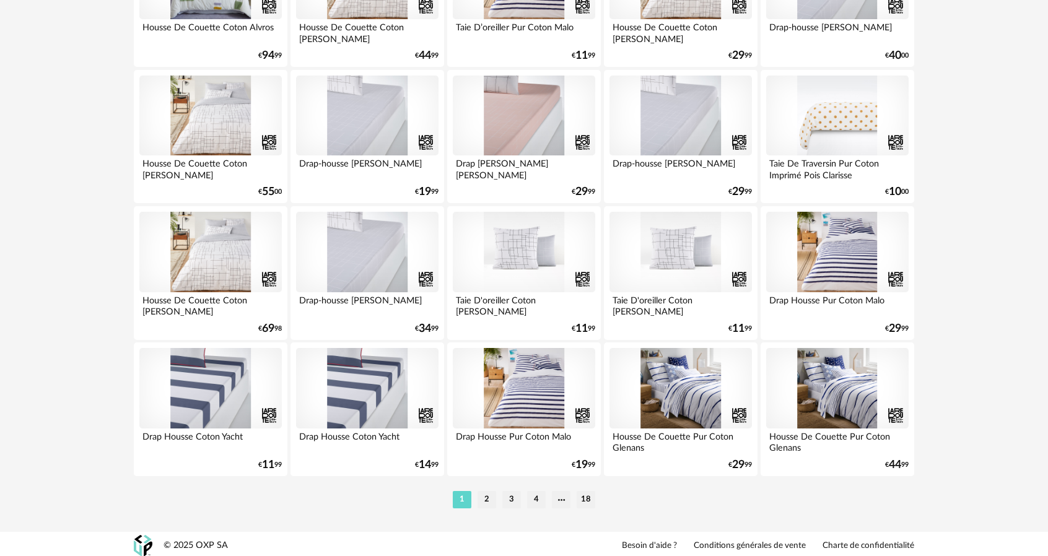
scroll to position [2429, 0]
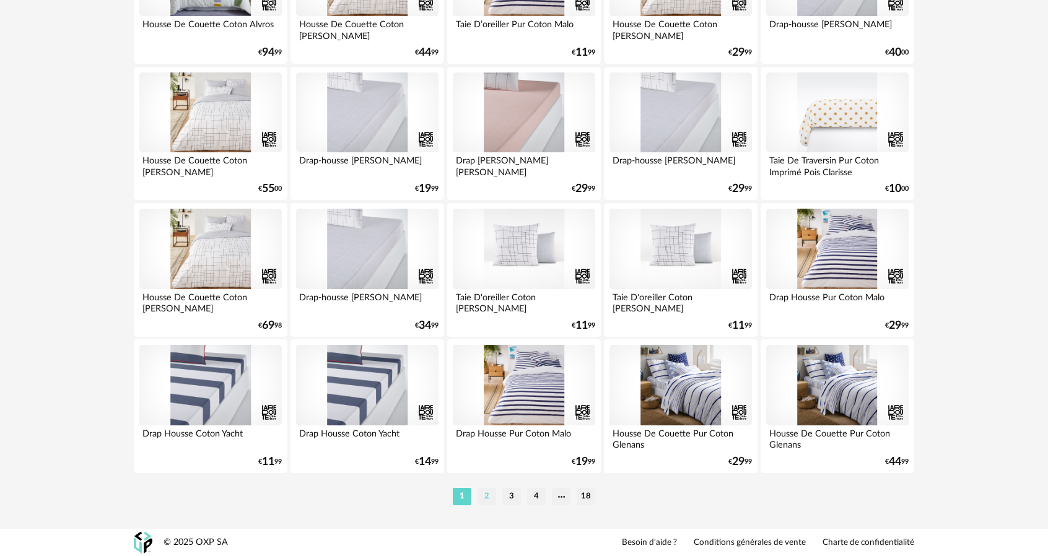
click at [487, 491] on li "2" at bounding box center [487, 496] width 19 height 17
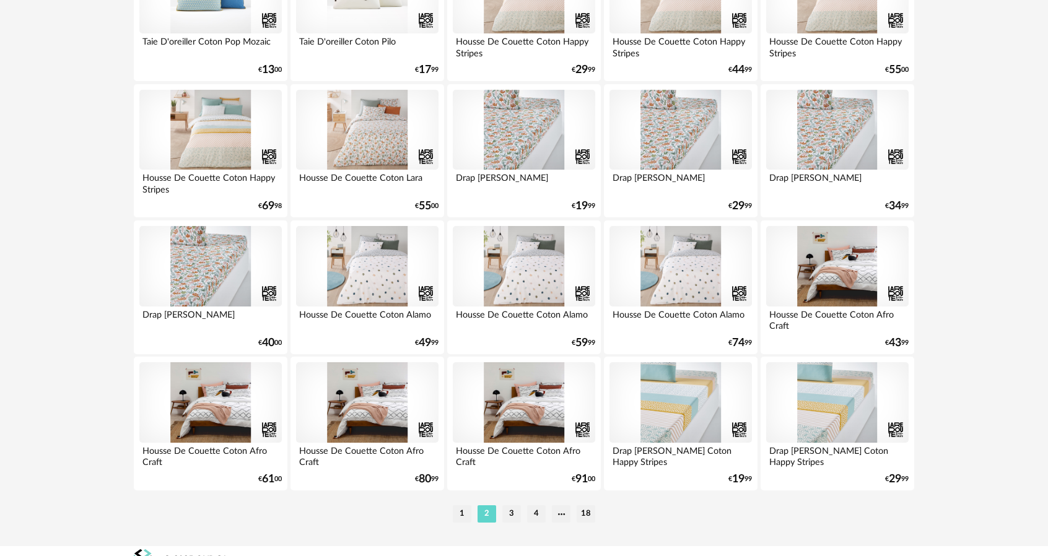
scroll to position [2429, 0]
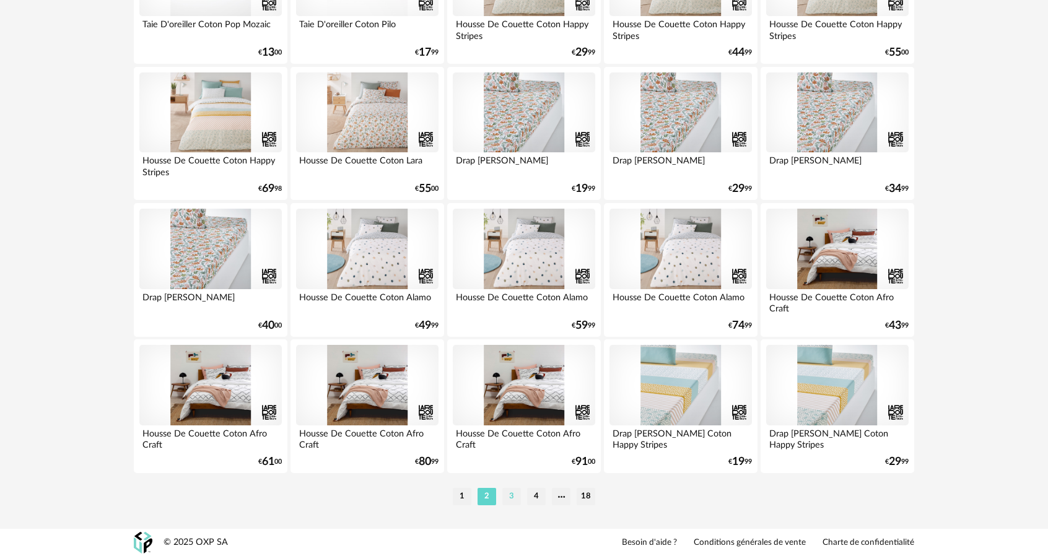
click at [508, 499] on li "3" at bounding box center [511, 496] width 19 height 17
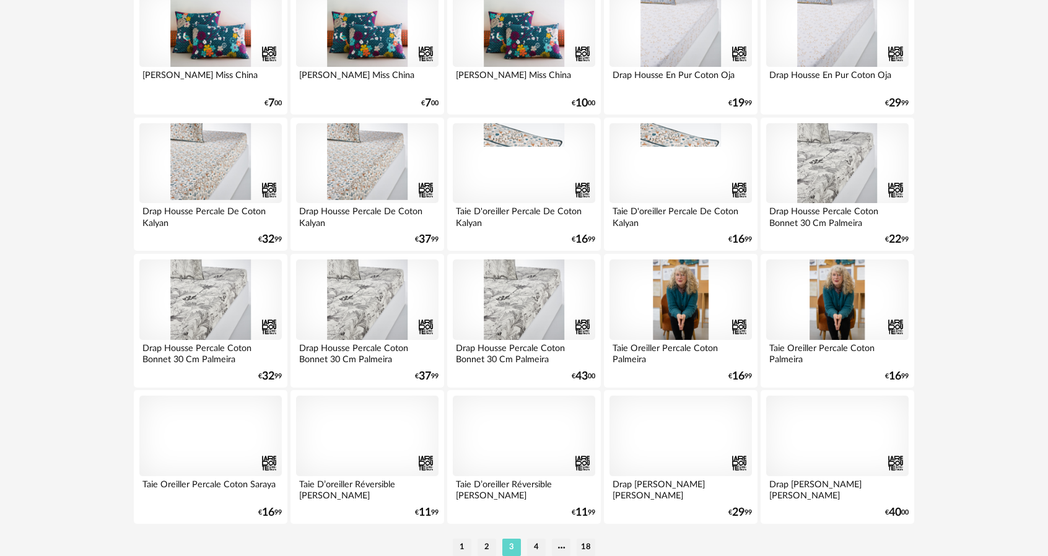
scroll to position [2429, 0]
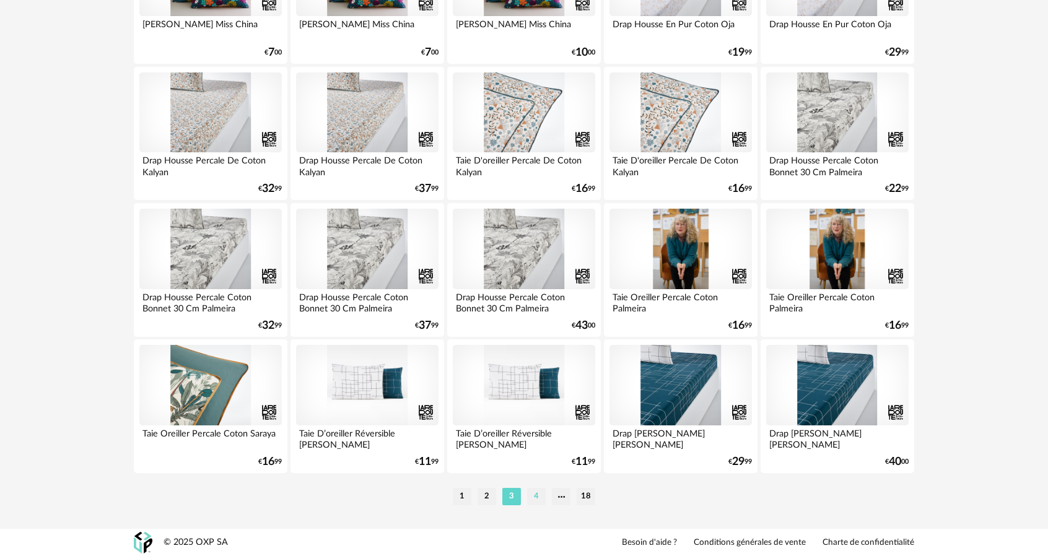
click at [544, 496] on li "4" at bounding box center [536, 496] width 19 height 17
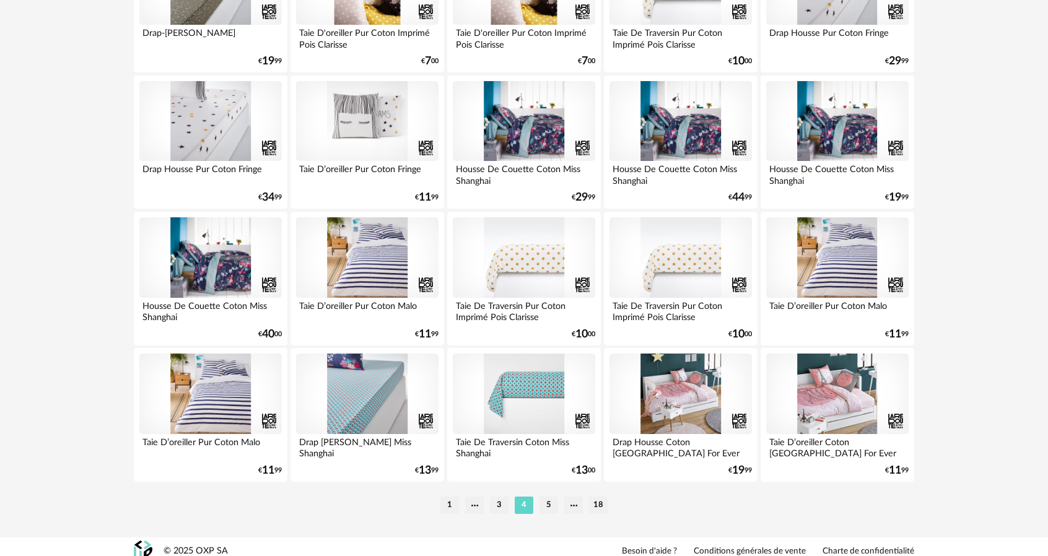
scroll to position [2429, 0]
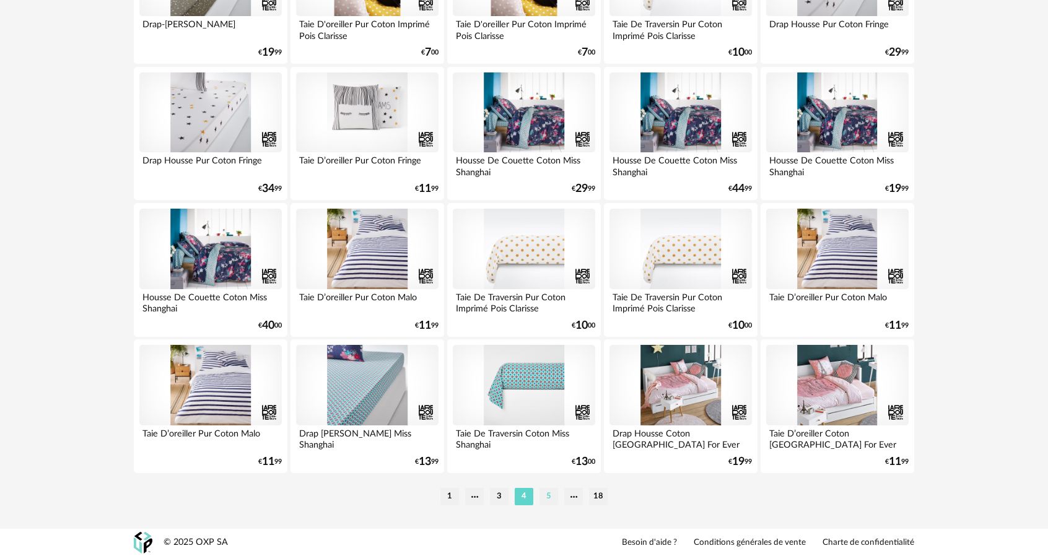
click at [552, 494] on li "5" at bounding box center [548, 496] width 19 height 17
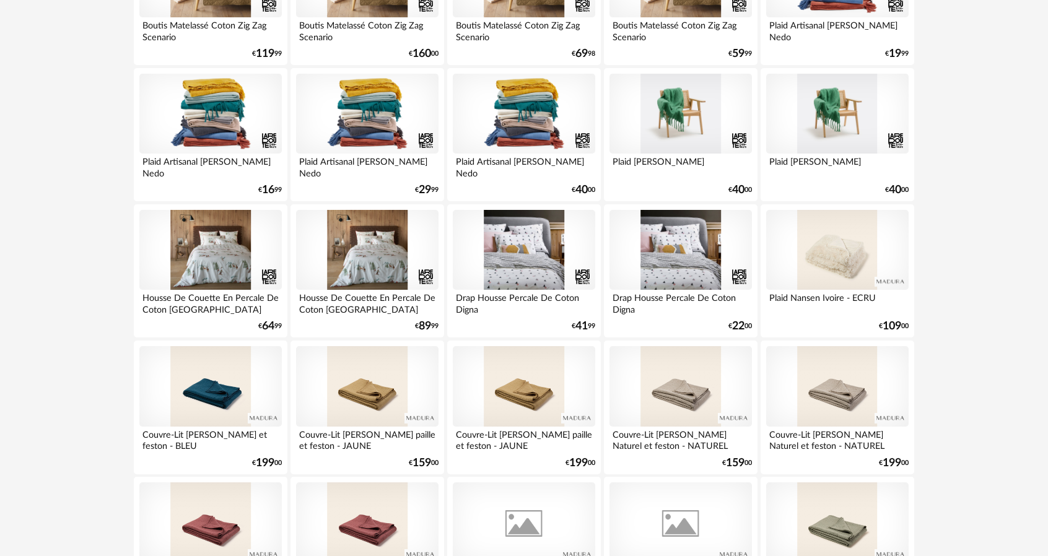
scroll to position [2429, 0]
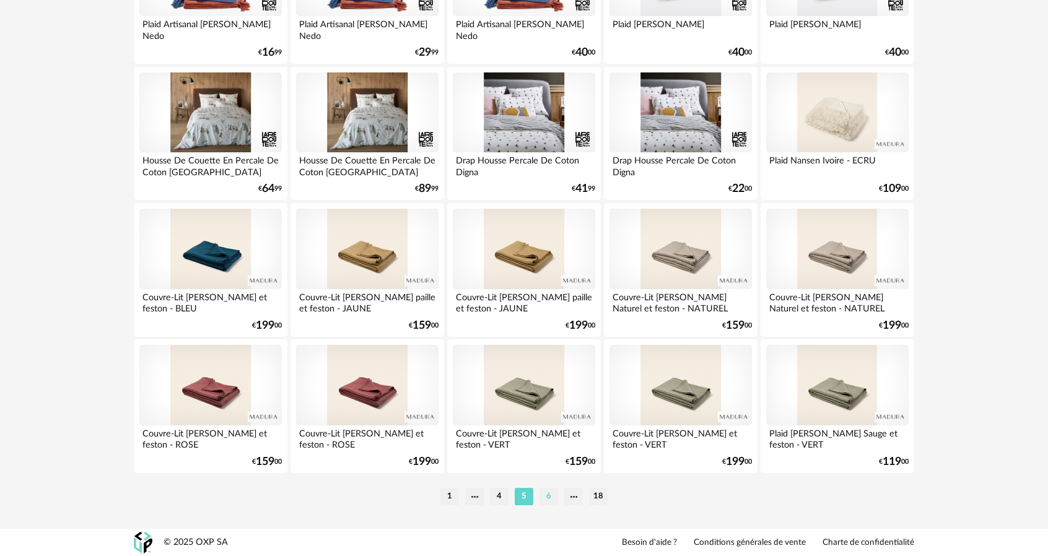
click at [550, 502] on li "6" at bounding box center [548, 496] width 19 height 17
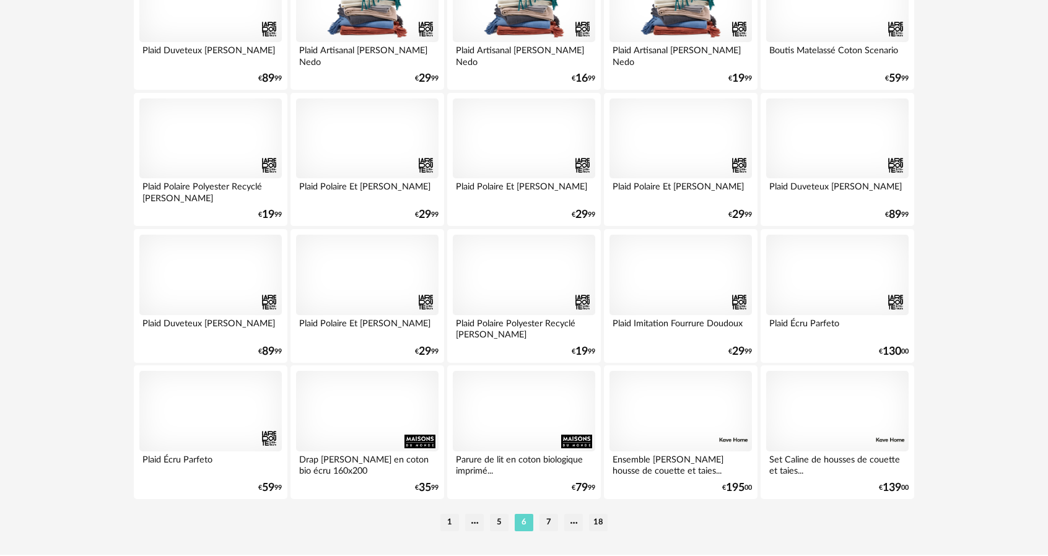
scroll to position [2429, 0]
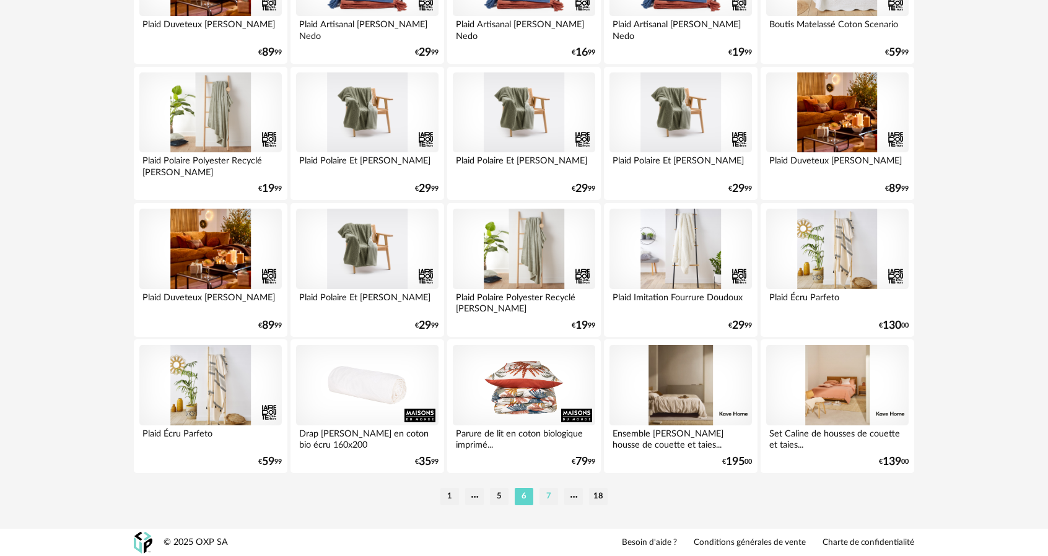
click at [554, 502] on li "7" at bounding box center [548, 496] width 19 height 17
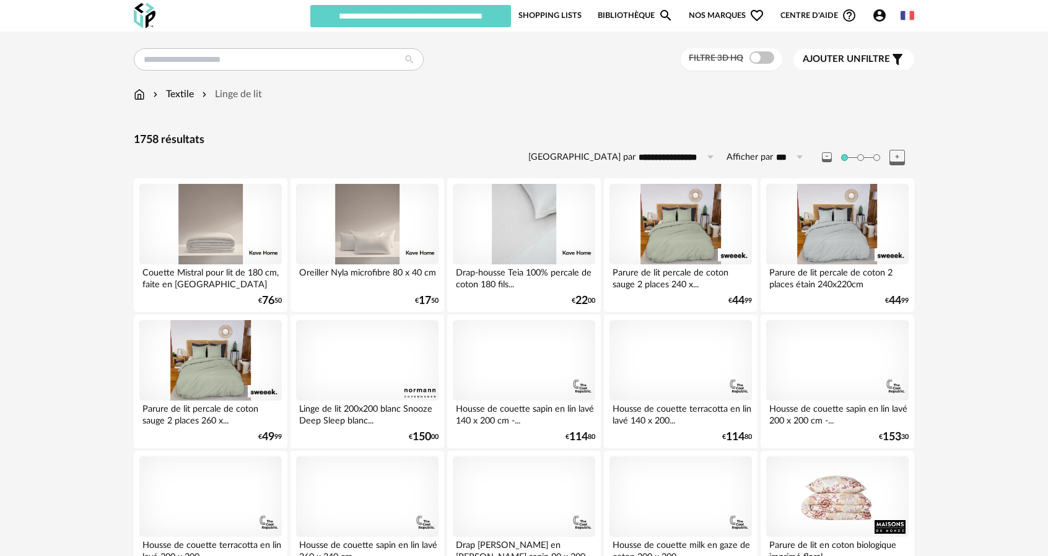
click at [140, 97] on img at bounding box center [139, 94] width 11 height 14
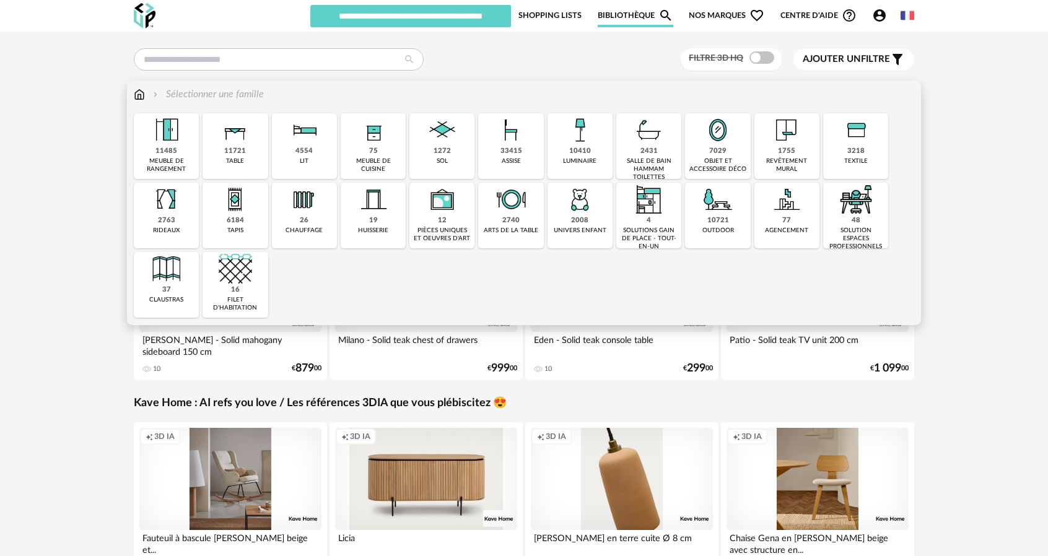
click at [669, 224] on div "4 solutions gain de place - tout-en-un" at bounding box center [648, 216] width 65 height 66
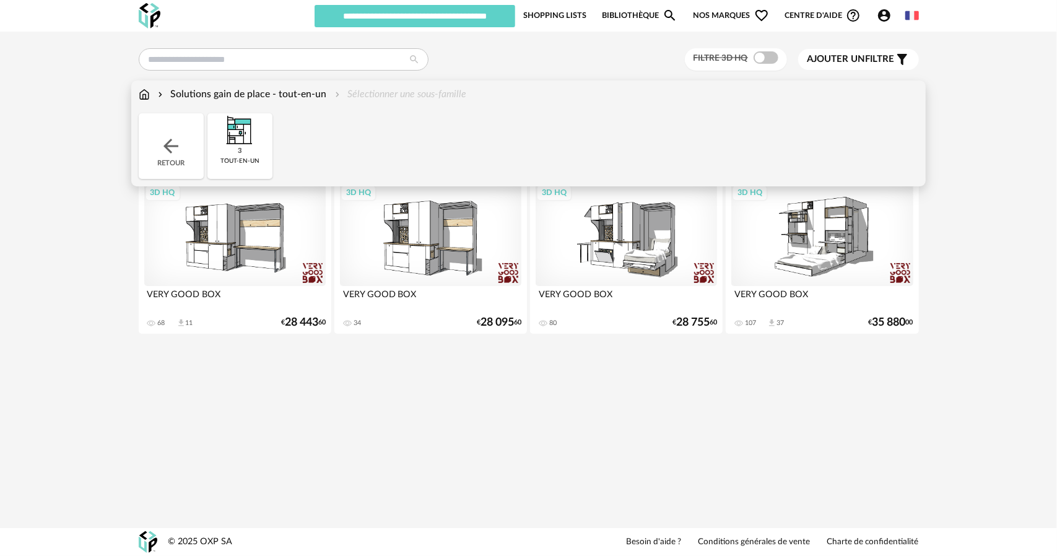
click at [661, 414] on div "Nouvelle shopping list Mettre à jour ma Shopping List Refresh icon [PERSON_NAME…" at bounding box center [528, 278] width 1057 height 556
click at [678, 422] on div "Nouvelle shopping list Mettre à jour ma Shopping List Refresh icon [PERSON_NAME…" at bounding box center [528, 278] width 1057 height 556
click at [637, 276] on div "3D HQ" at bounding box center [627, 235] width 182 height 102
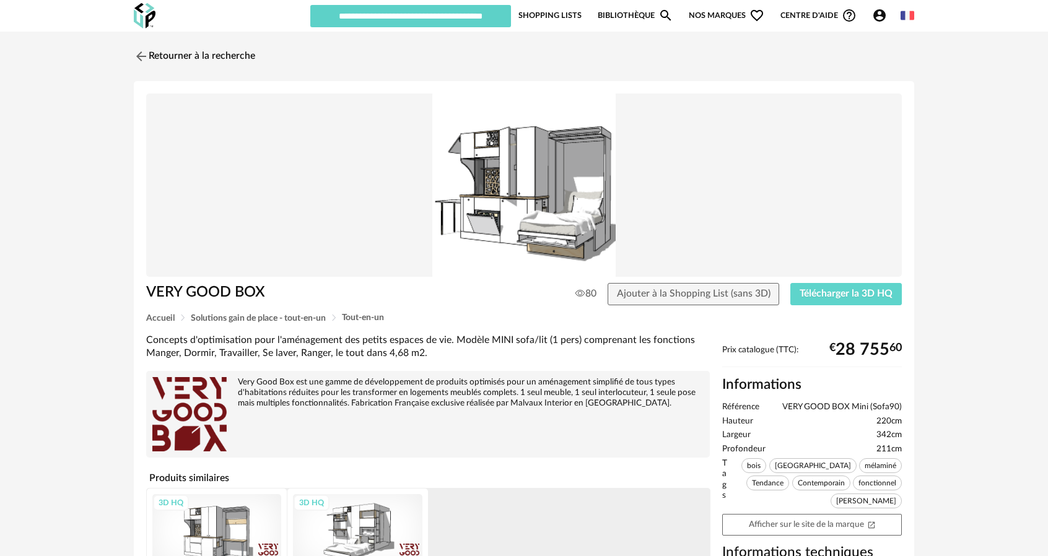
click at [518, 220] on img at bounding box center [524, 185] width 756 height 183
drag, startPoint x: 518, startPoint y: 220, endPoint x: 530, endPoint y: 223, distance: 11.6
click at [520, 220] on img at bounding box center [524, 185] width 756 height 183
click at [789, 514] on link "Afficher sur le site de la marque Open In New icon" at bounding box center [812, 525] width 180 height 22
